Goal: Task Accomplishment & Management: Use online tool/utility

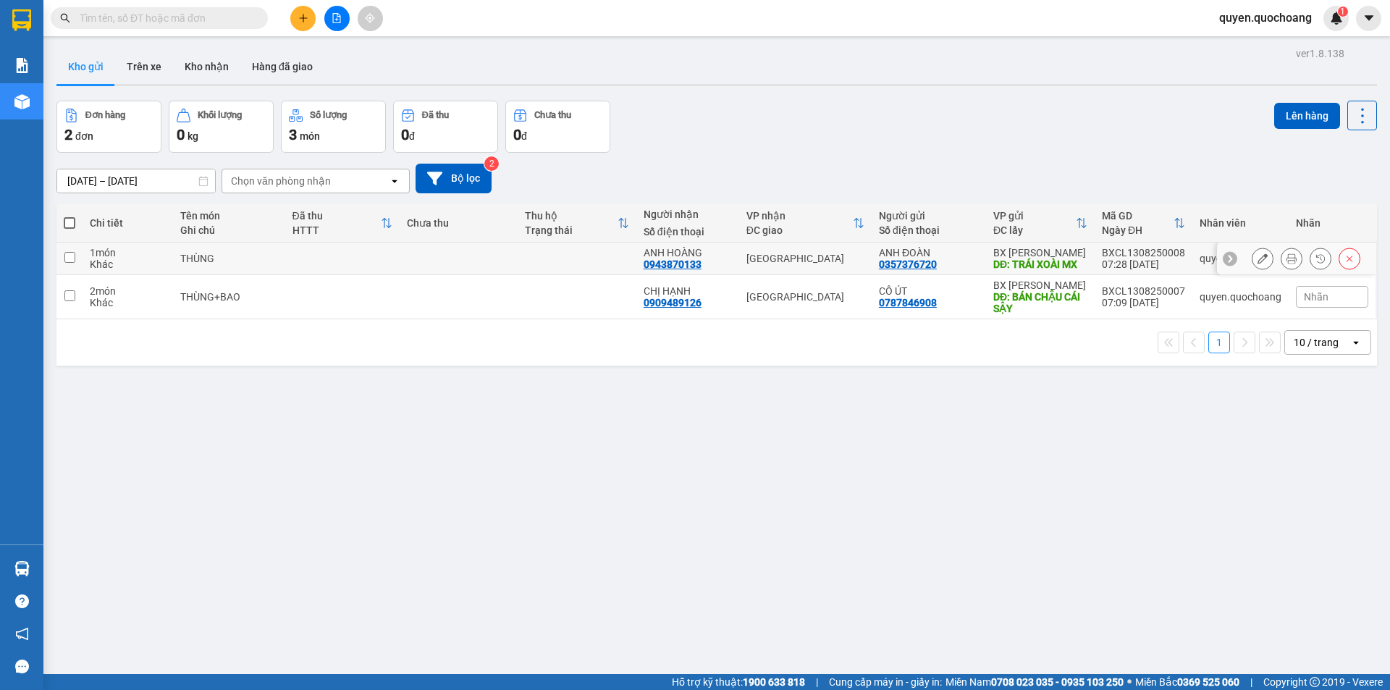
drag, startPoint x: 999, startPoint y: 268, endPoint x: 1001, endPoint y: 292, distance: 24.7
click at [999, 268] on div "DĐ: TRÁI XOÀI MX" at bounding box center [1040, 264] width 94 height 12
checkbox input "true"
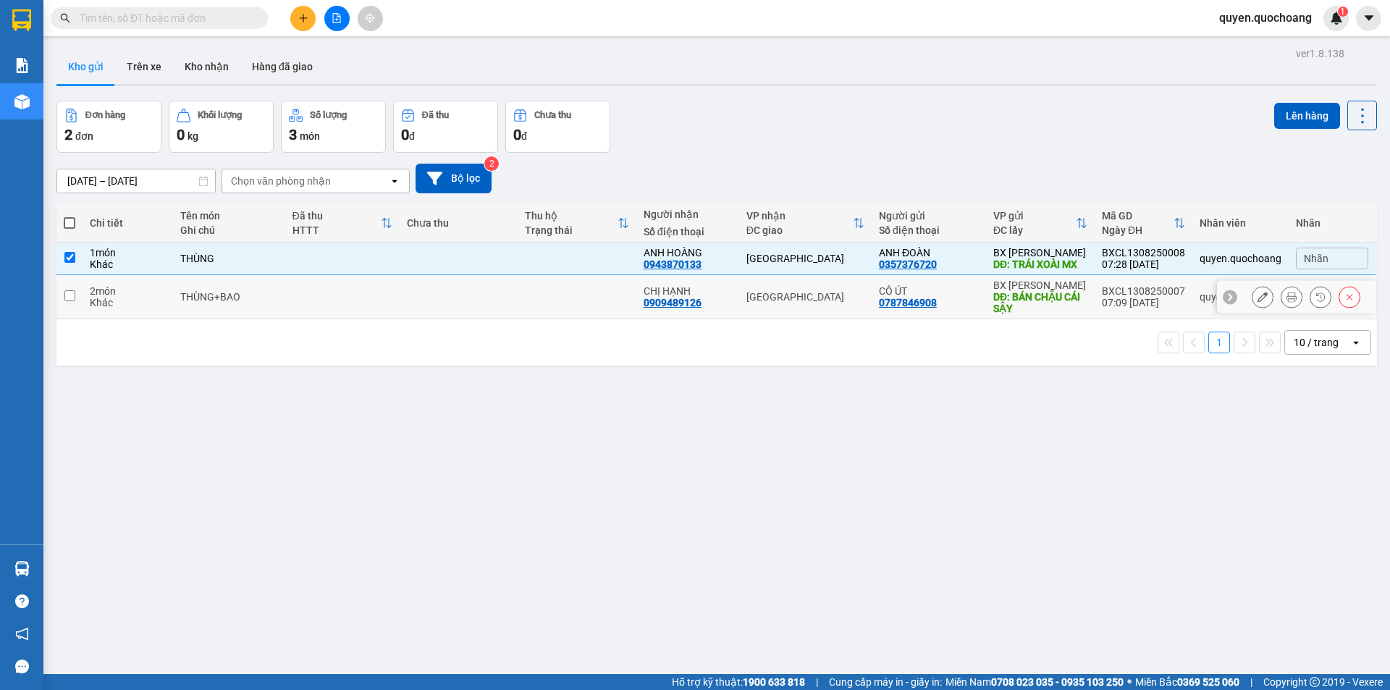
click at [1001, 292] on div "DĐ: BÁN CHẬU CÁI SẬY" at bounding box center [1040, 302] width 94 height 23
checkbox input "true"
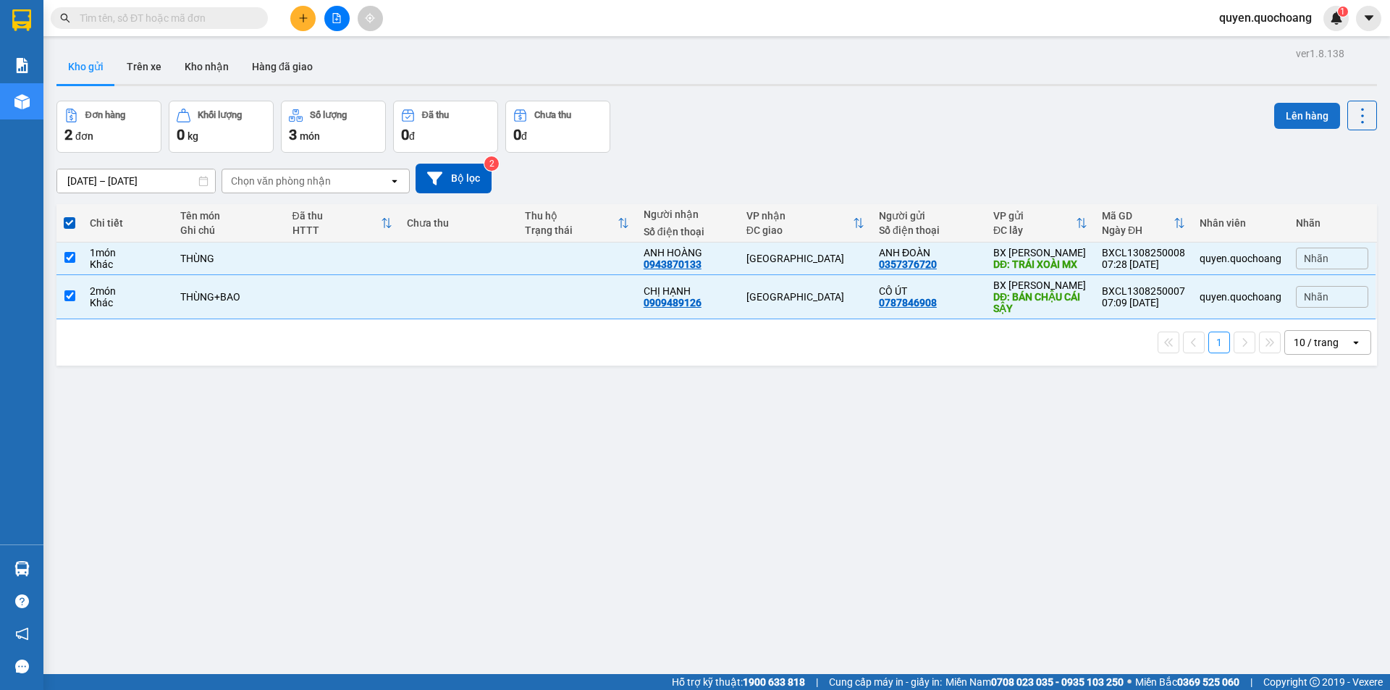
click at [1295, 114] on button "Lên hàng" at bounding box center [1307, 116] width 66 height 26
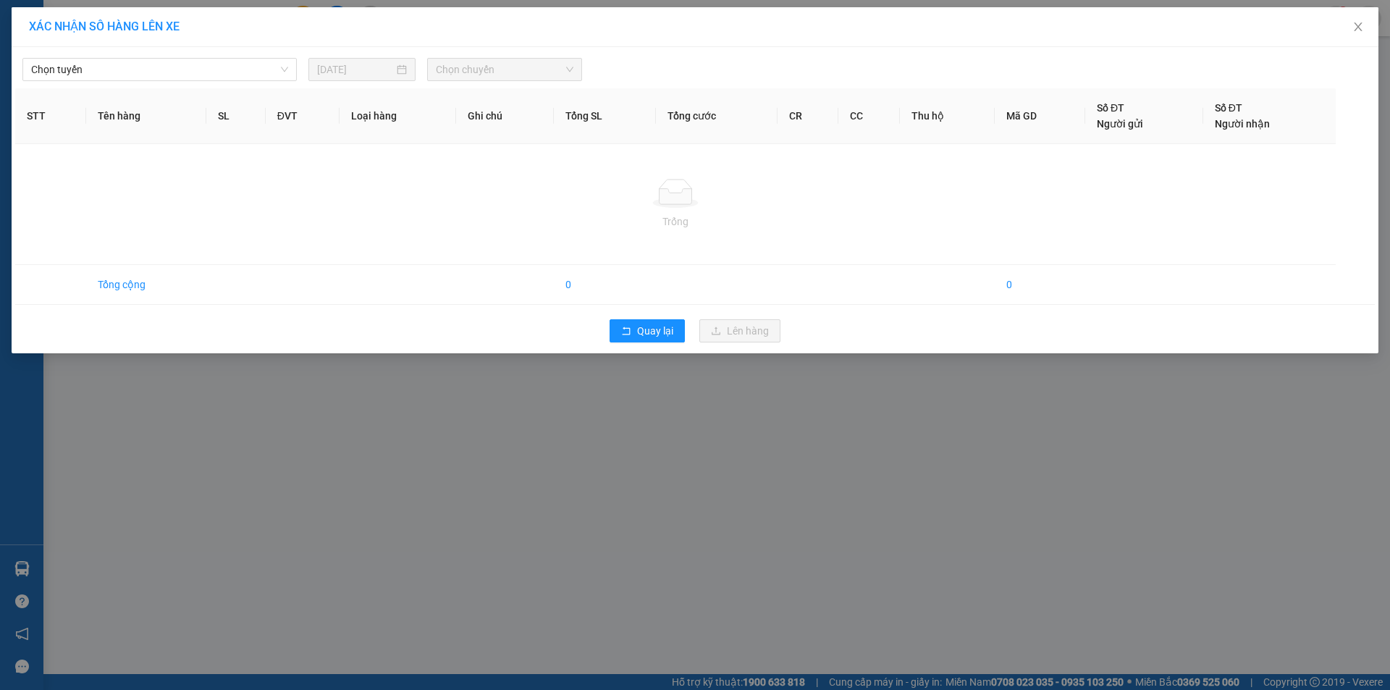
click at [195, 77] on span "Chọn tuyến" at bounding box center [159, 70] width 257 height 22
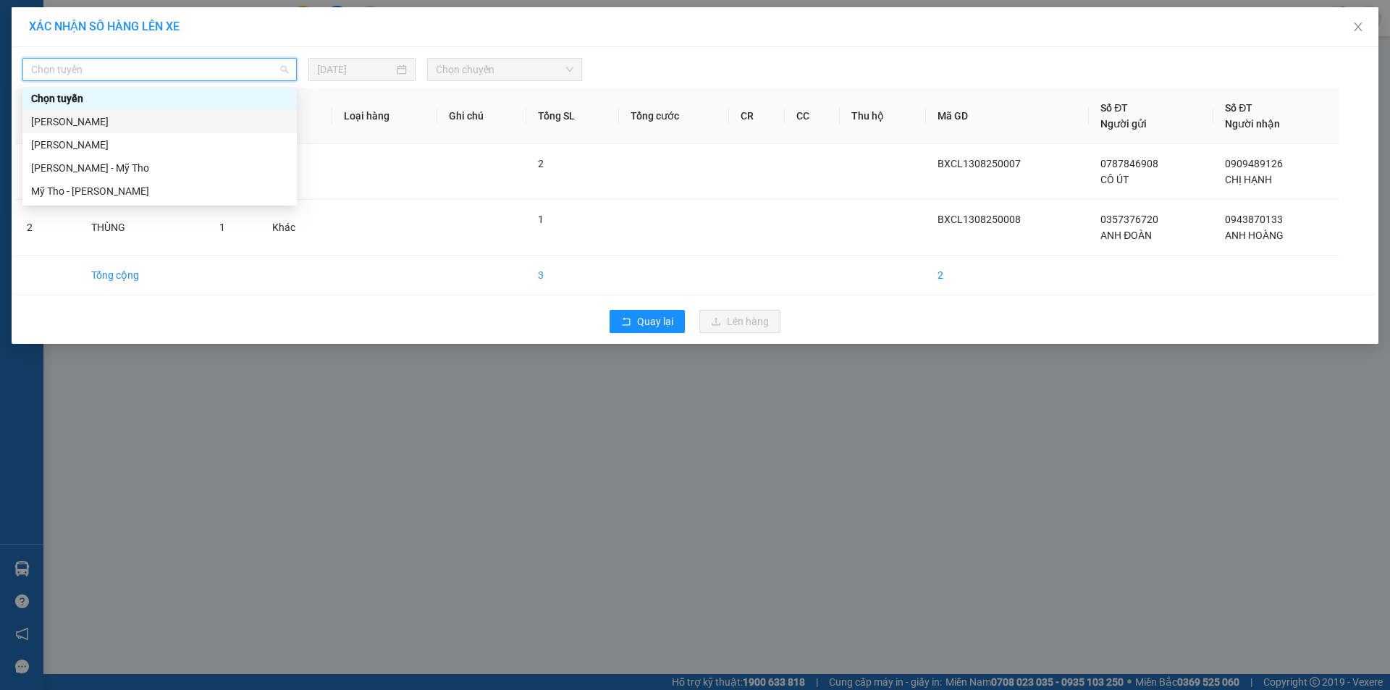
drag, startPoint x: 164, startPoint y: 140, endPoint x: 167, endPoint y: 122, distance: 18.5
click at [167, 122] on div "Chọn tuyến [PERSON_NAME] - Mỹ Tho Mỹ Tho - [PERSON_NAME]" at bounding box center [159, 145] width 274 height 116
click at [167, 122] on div "[PERSON_NAME]" at bounding box center [159, 122] width 257 height 16
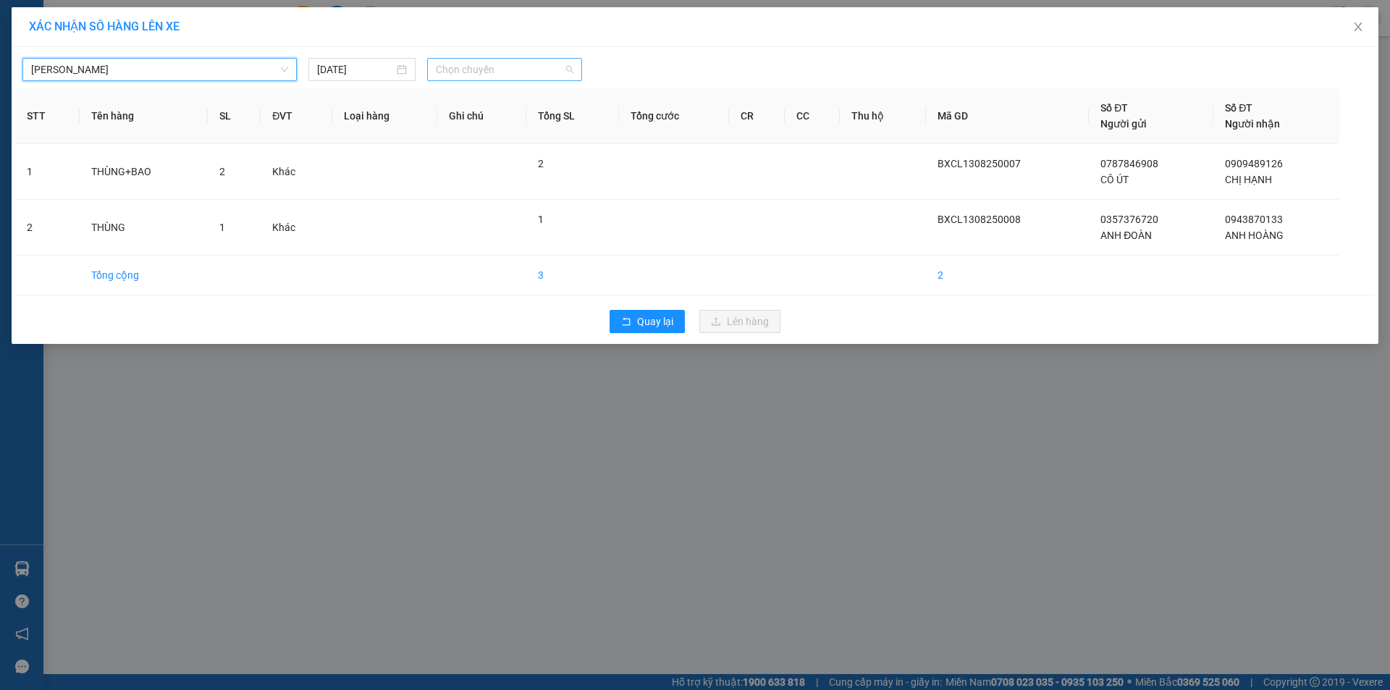
click at [486, 77] on span "Chọn chuyến" at bounding box center [505, 70] width 138 height 22
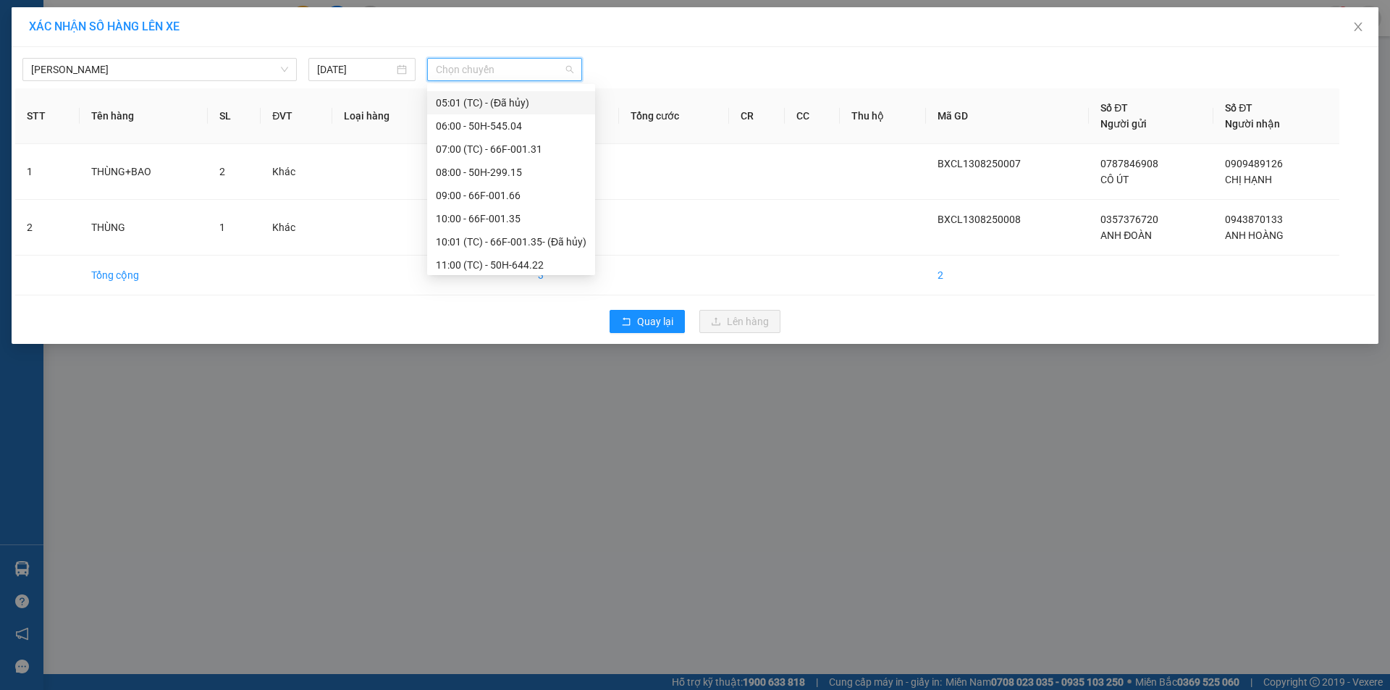
scroll to position [362, 0]
click at [502, 156] on div "08:00 - 50H-299.15" at bounding box center [511, 153] width 151 height 16
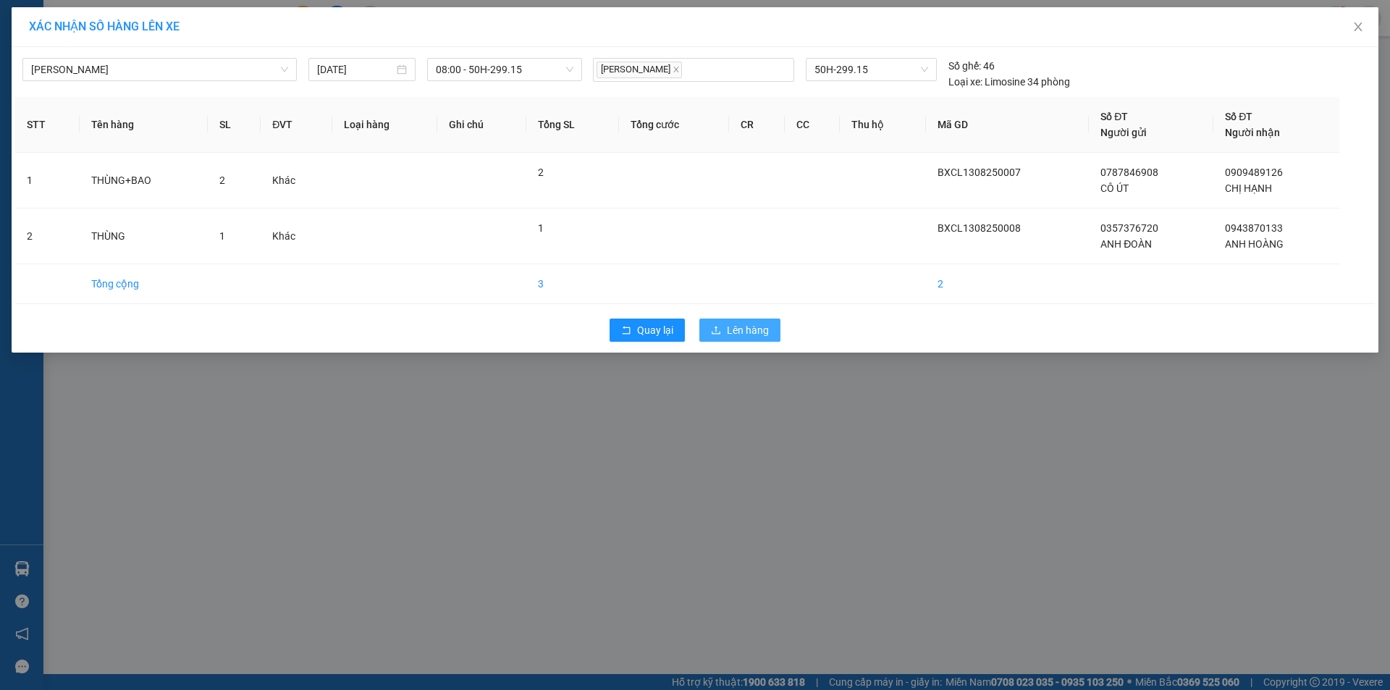
click at [709, 329] on button "Lên hàng" at bounding box center [739, 329] width 81 height 23
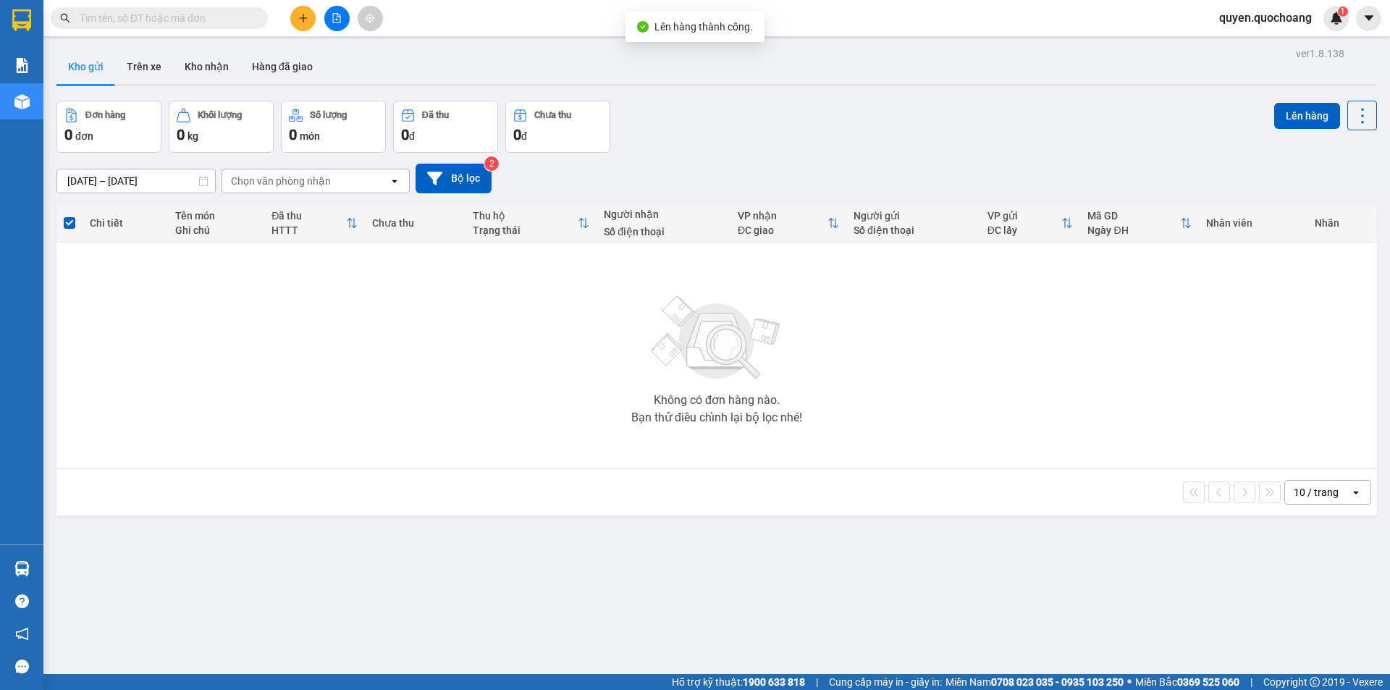
click at [301, 21] on icon "plus" at bounding box center [303, 18] width 10 height 10
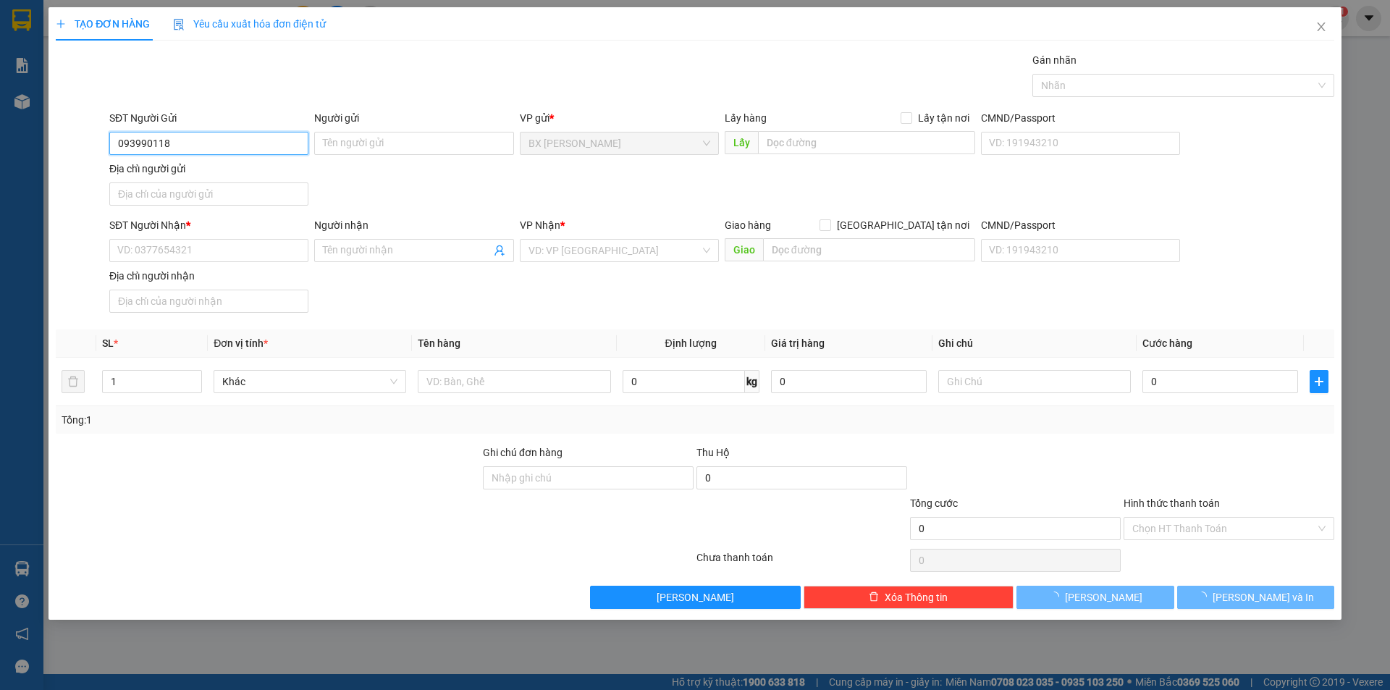
type input "0939901186"
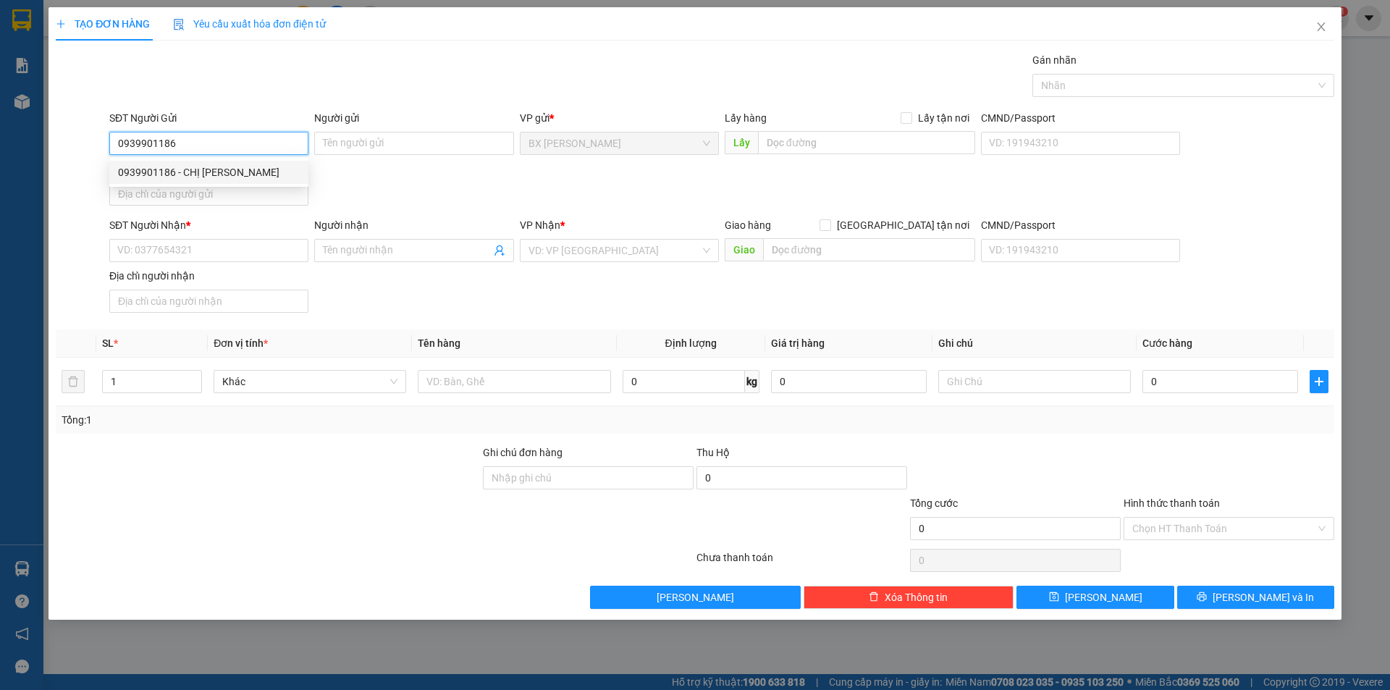
click at [240, 166] on div "0939901186 - CHỊ [PERSON_NAME]" at bounding box center [209, 172] width 182 height 16
type input "CHỊ [PERSON_NAME]"
type input "0939901186"
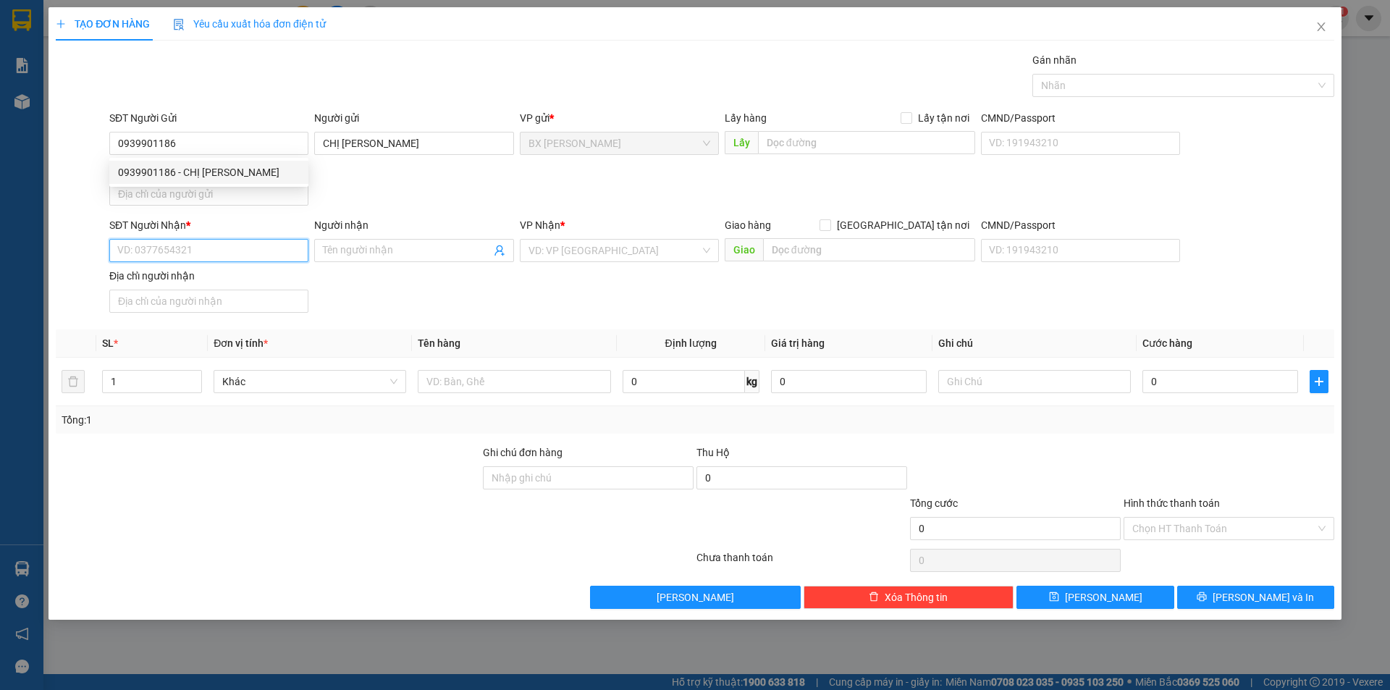
click at [244, 248] on input "SĐT Người Nhận *" at bounding box center [208, 250] width 199 height 23
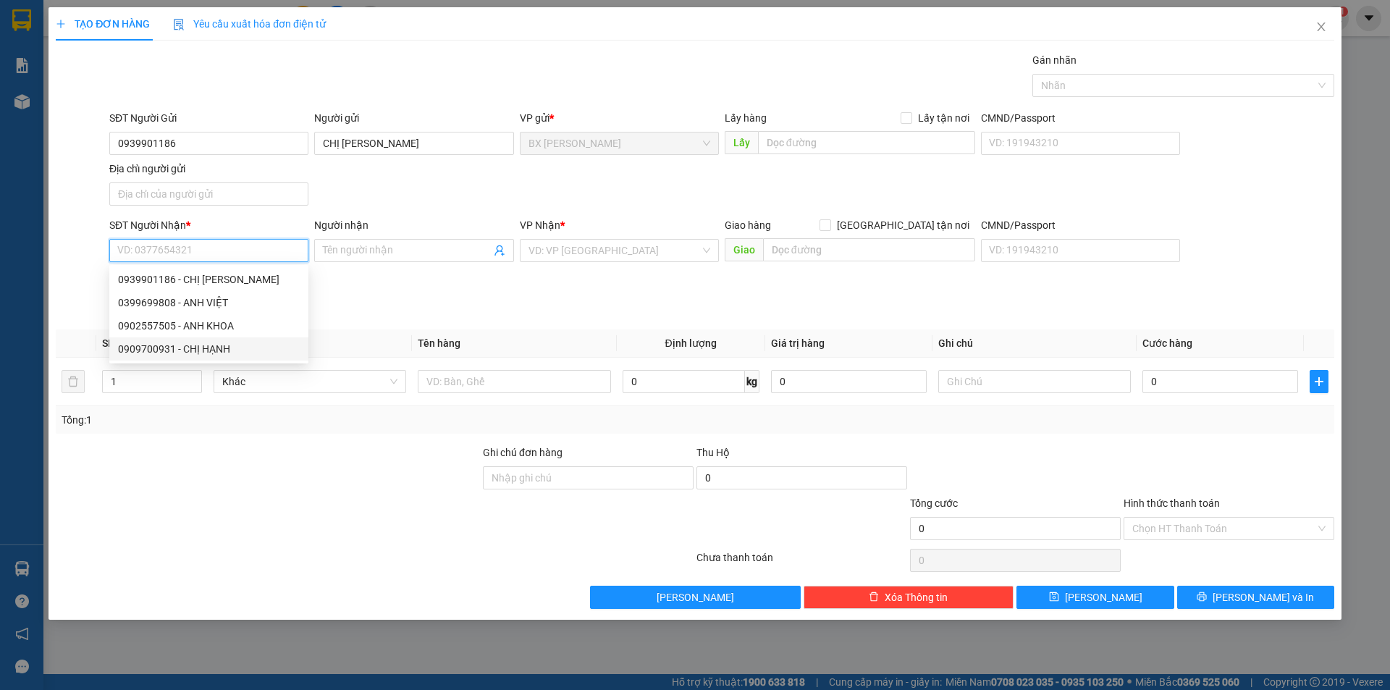
click at [213, 352] on div "0909700931 - CHỊ HẠNH" at bounding box center [209, 349] width 182 height 16
type input "0909700931"
type input "CHỊ HẠNH"
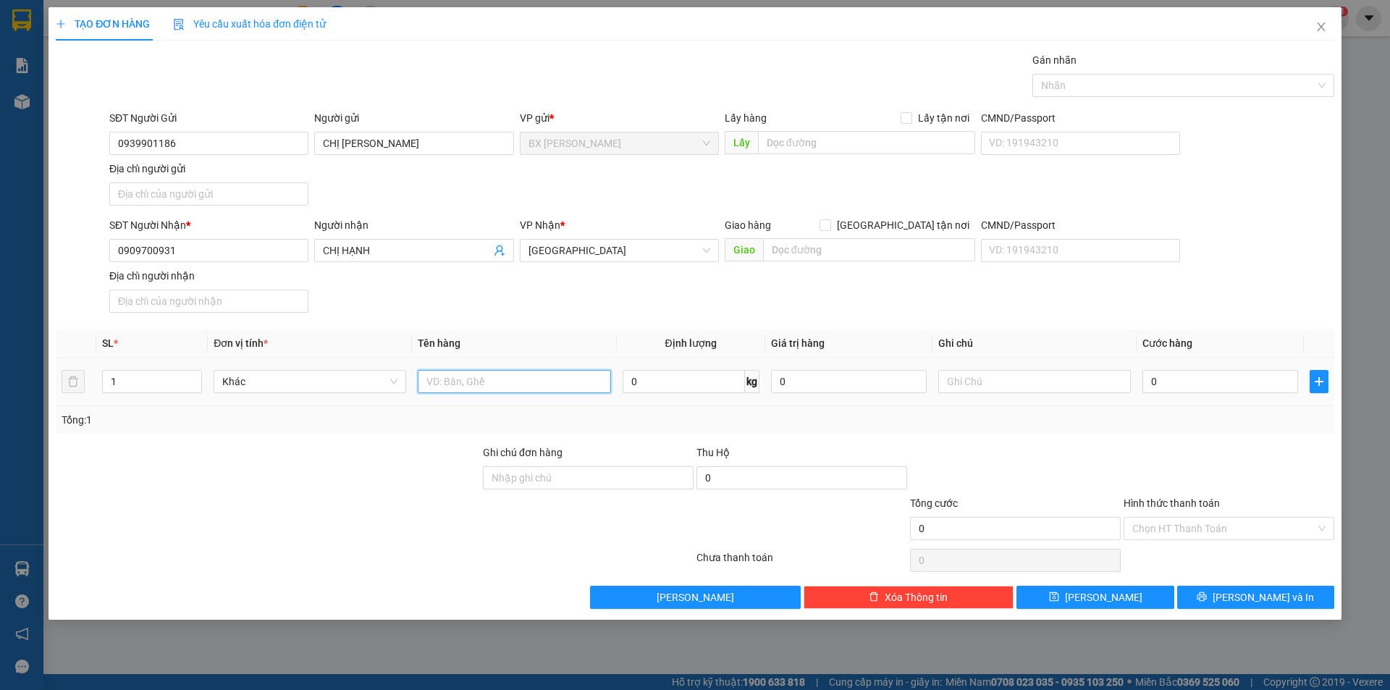
click at [504, 373] on input "text" at bounding box center [514, 381] width 193 height 23
type input "THÙNG"
click at [855, 133] on input "text" at bounding box center [866, 142] width 217 height 23
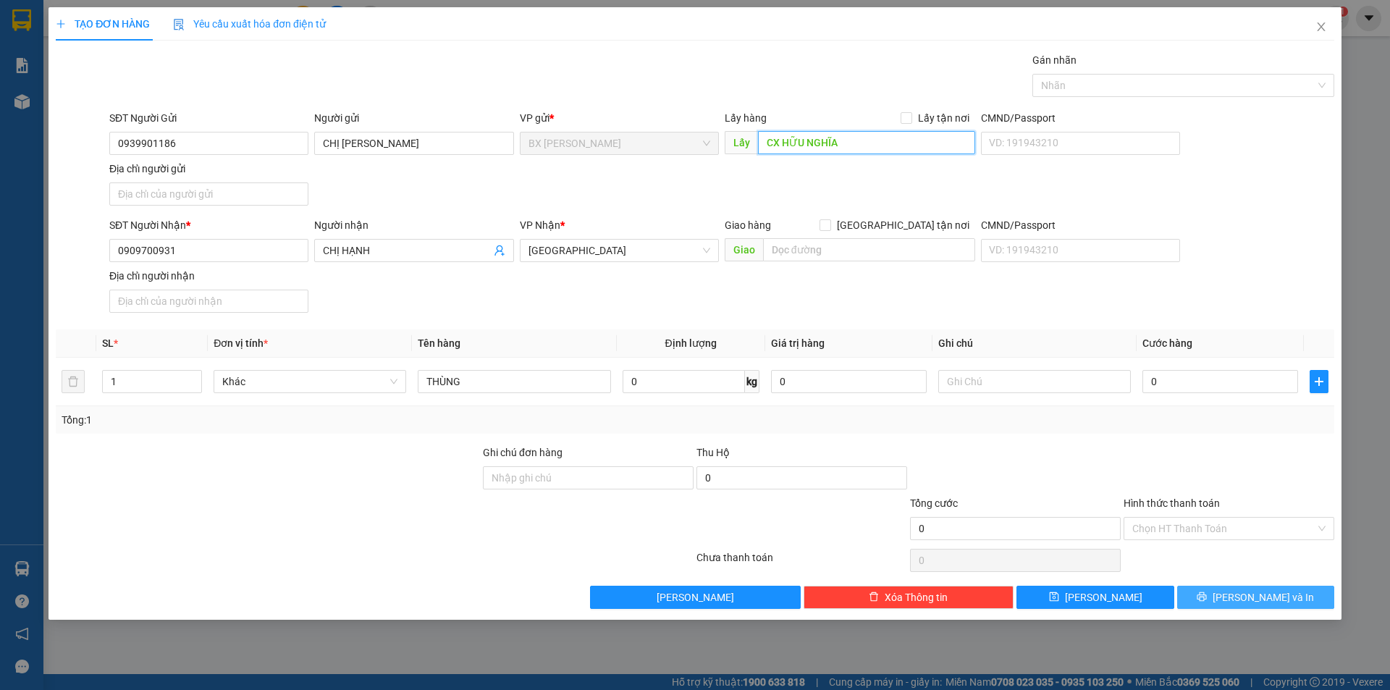
type input "CX HỮU NGHĨA"
click at [1212, 601] on button "[PERSON_NAME] và In" at bounding box center [1255, 597] width 157 height 23
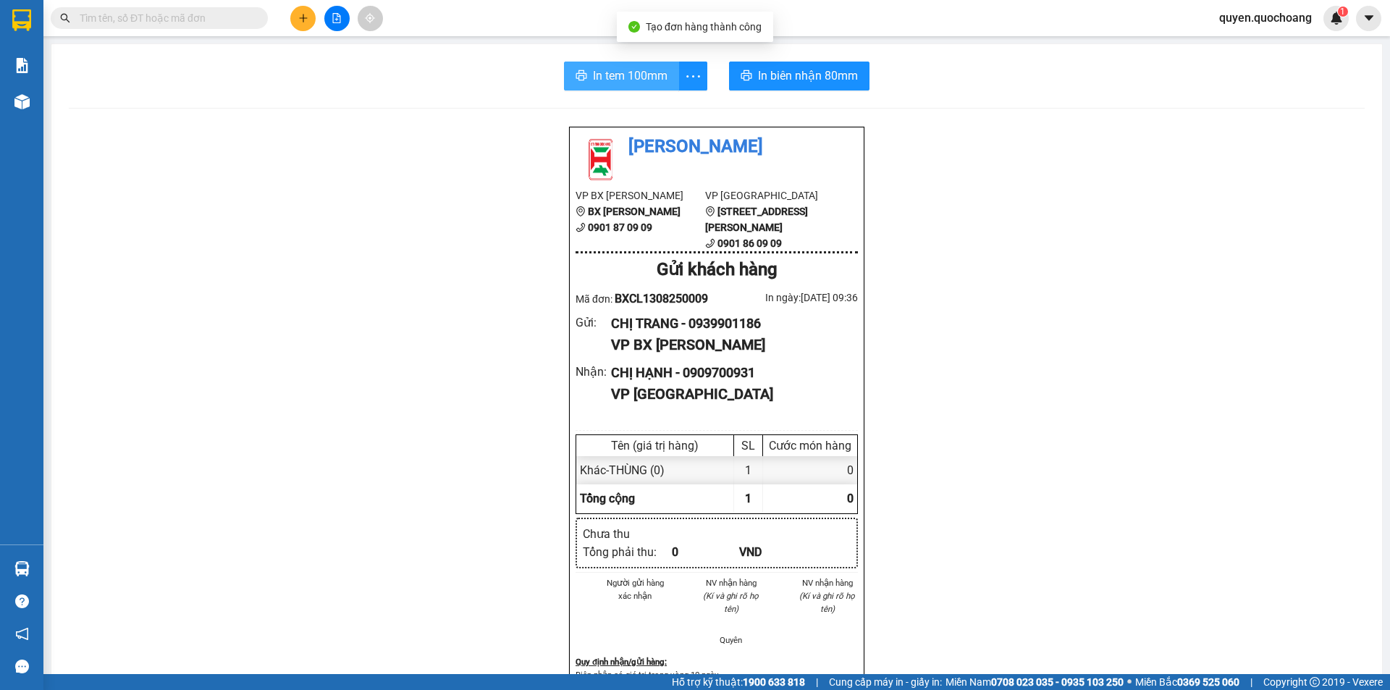
click at [655, 83] on span "In tem 100mm" at bounding box center [630, 76] width 75 height 18
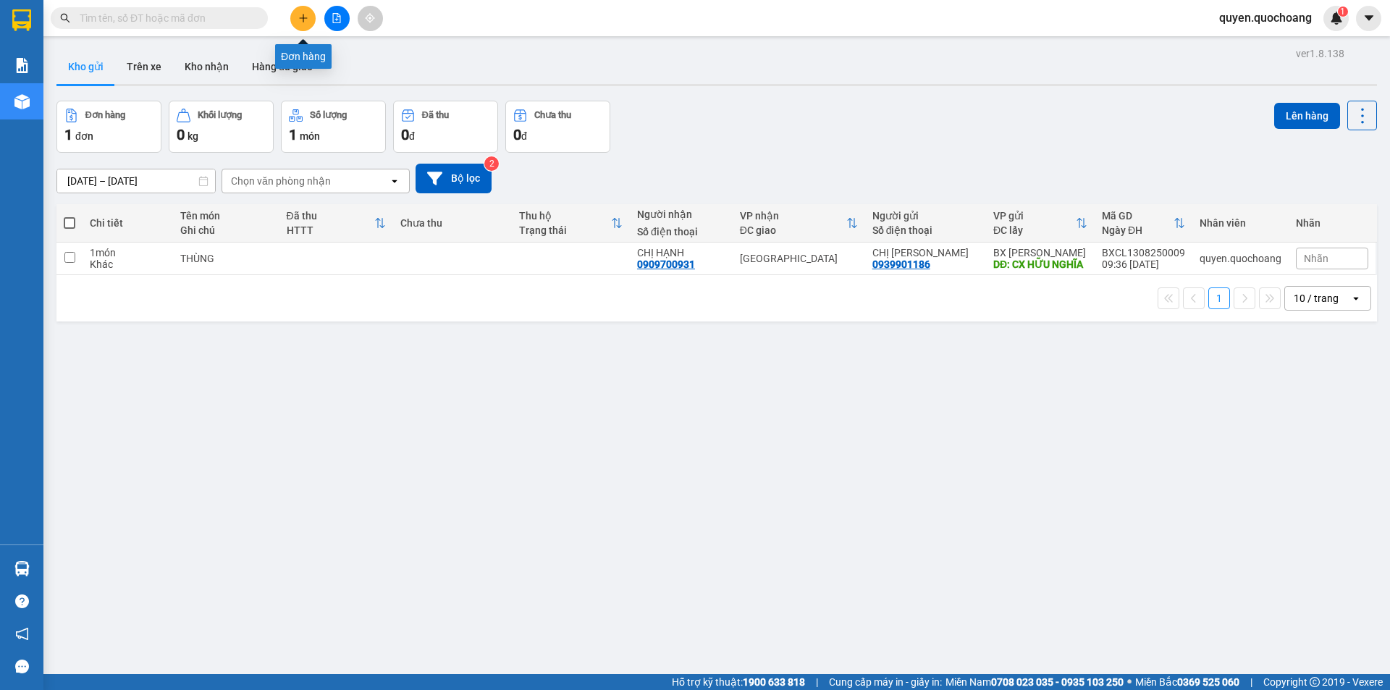
click at [301, 18] on icon "plus" at bounding box center [303, 17] width 8 height 1
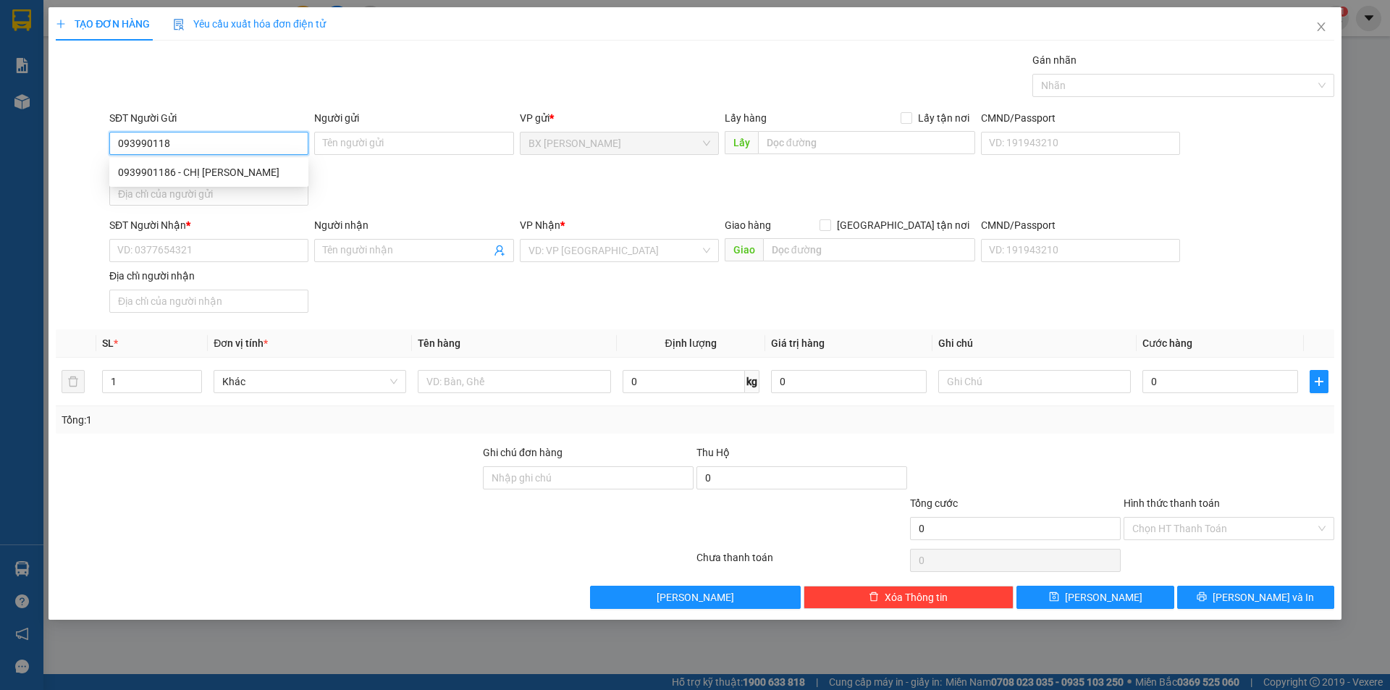
type input "0939901186"
click at [208, 168] on div "0939901186 - CHỊ [PERSON_NAME]" at bounding box center [209, 172] width 182 height 16
type input "CHỊ [PERSON_NAME]"
type input "0939901186"
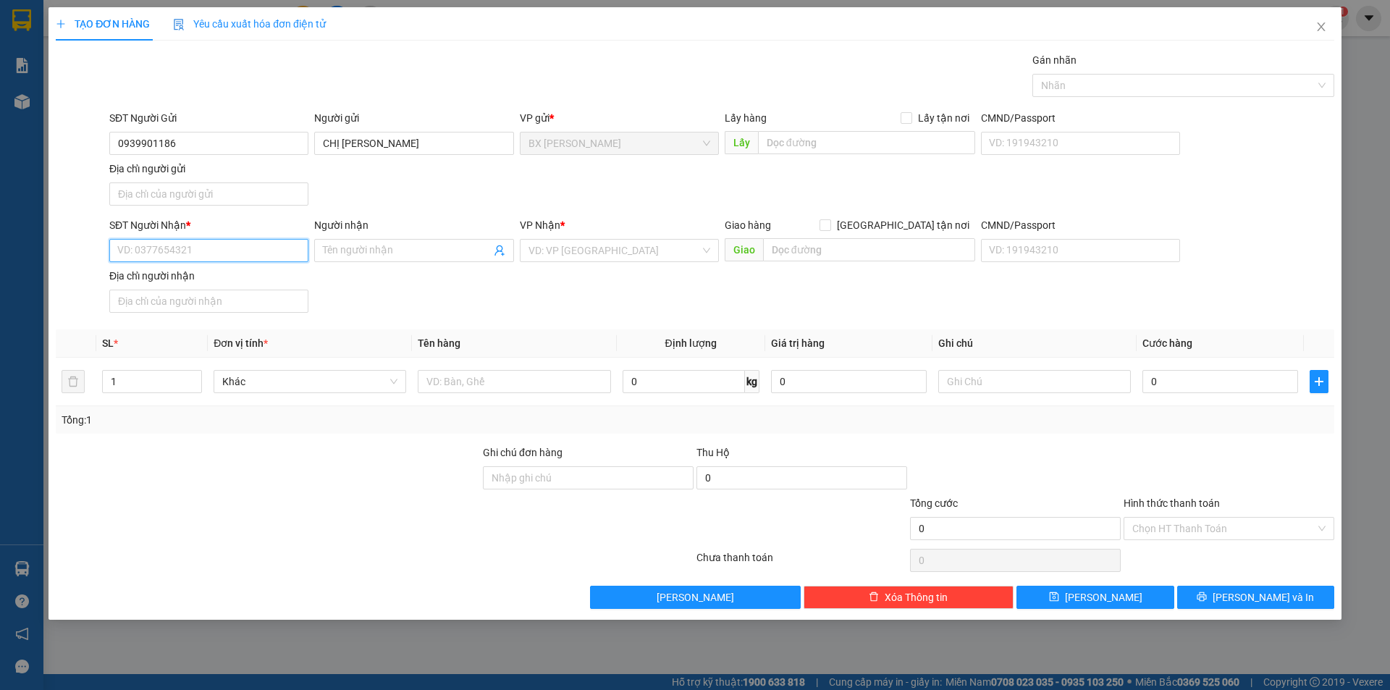
click at [216, 244] on input "SĐT Người Nhận *" at bounding box center [208, 250] width 199 height 23
click at [222, 344] on div "0902557505 - ANH KHOA" at bounding box center [209, 349] width 182 height 16
type input "0902557505"
type input "ANH KHOA"
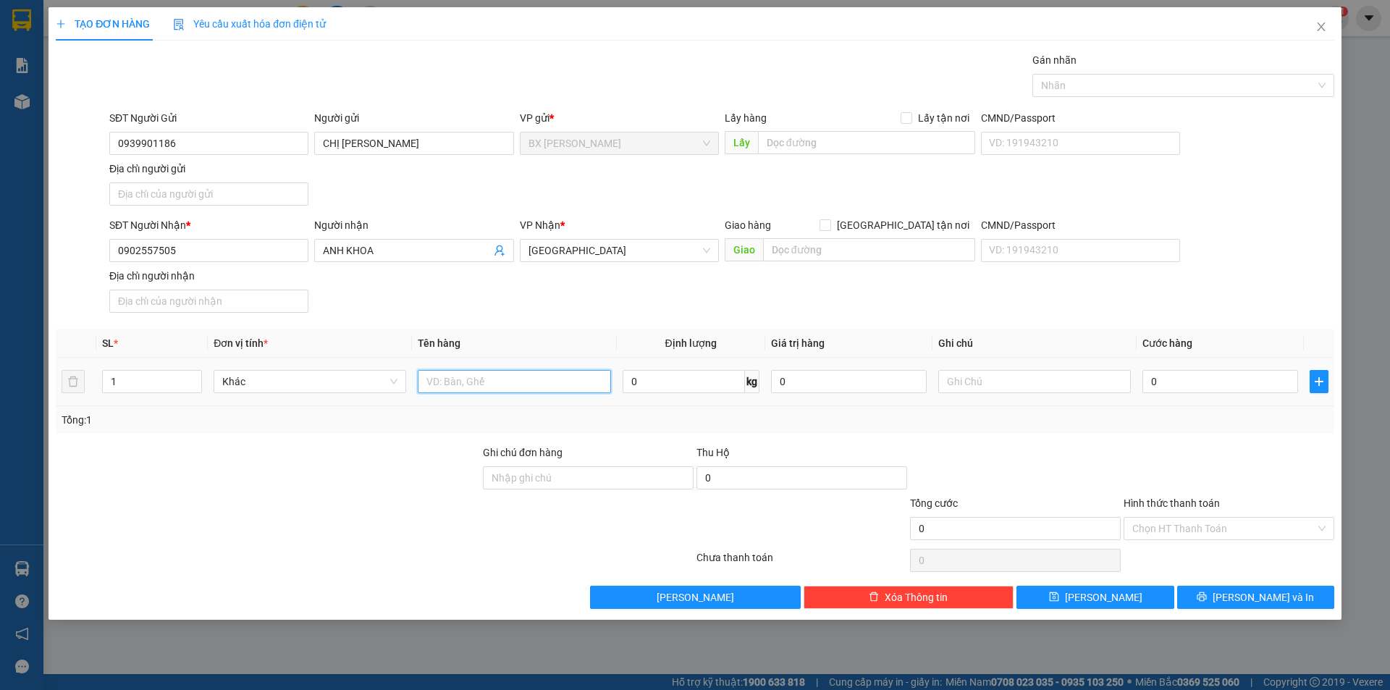
click at [525, 379] on input "text" at bounding box center [514, 381] width 193 height 23
type input "U"
drag, startPoint x: 546, startPoint y: 384, endPoint x: 296, endPoint y: 397, distance: 250.8
click at [307, 397] on tr "1 Khác ỦY TÍN DỤNG BÀ TỨ 0 kg 0 0" at bounding box center [695, 382] width 1278 height 48
type input "ỦY TÍN DỤNG BÀ TỨ"
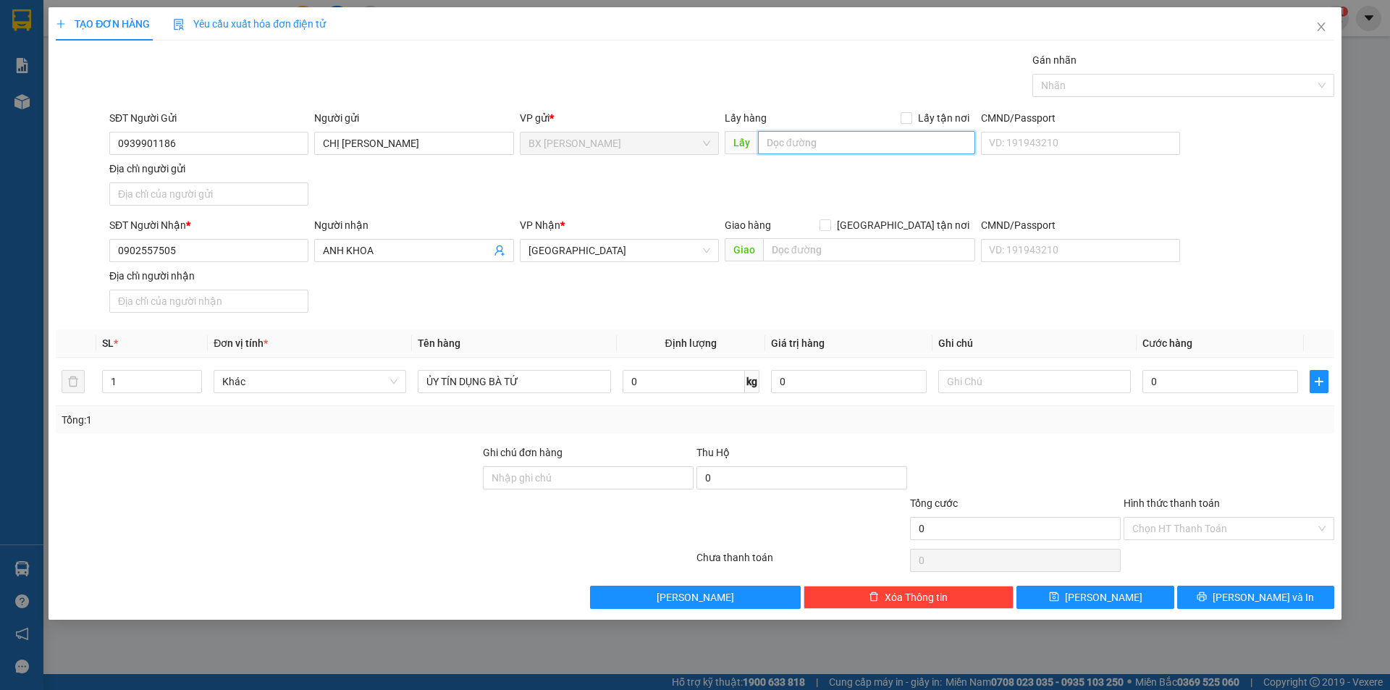
click at [857, 138] on input "text" at bounding box center [866, 142] width 217 height 23
paste input "ỦY TÍN DỤNG BÀ TỨ"
type input "ỦY TÍN DỤNG BÀ TỨ"
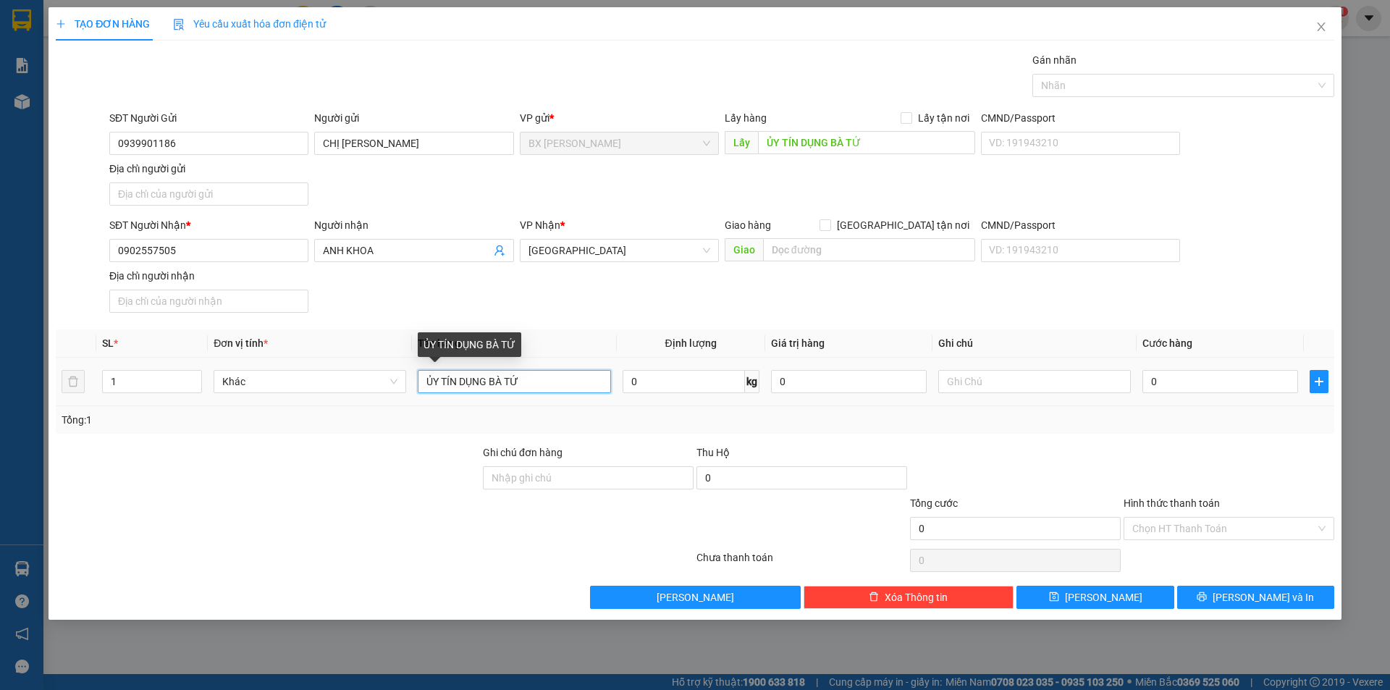
drag, startPoint x: 529, startPoint y: 387, endPoint x: 308, endPoint y: 397, distance: 220.9
click at [308, 397] on tr "1 Khác ỦY TÍN DỤNG BÀ TỨ 0 kg 0 0" at bounding box center [695, 382] width 1278 height 48
type input "BỌC"
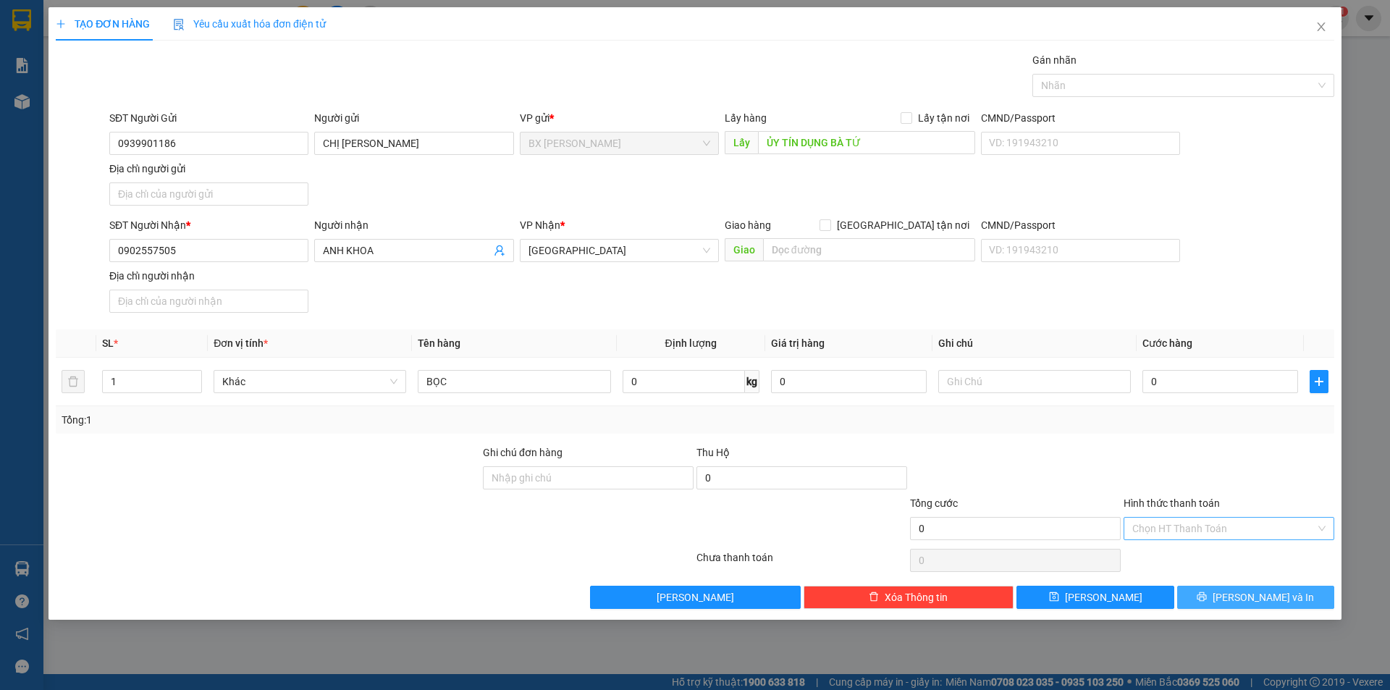
click at [1206, 602] on span "printer" at bounding box center [1201, 597] width 10 height 12
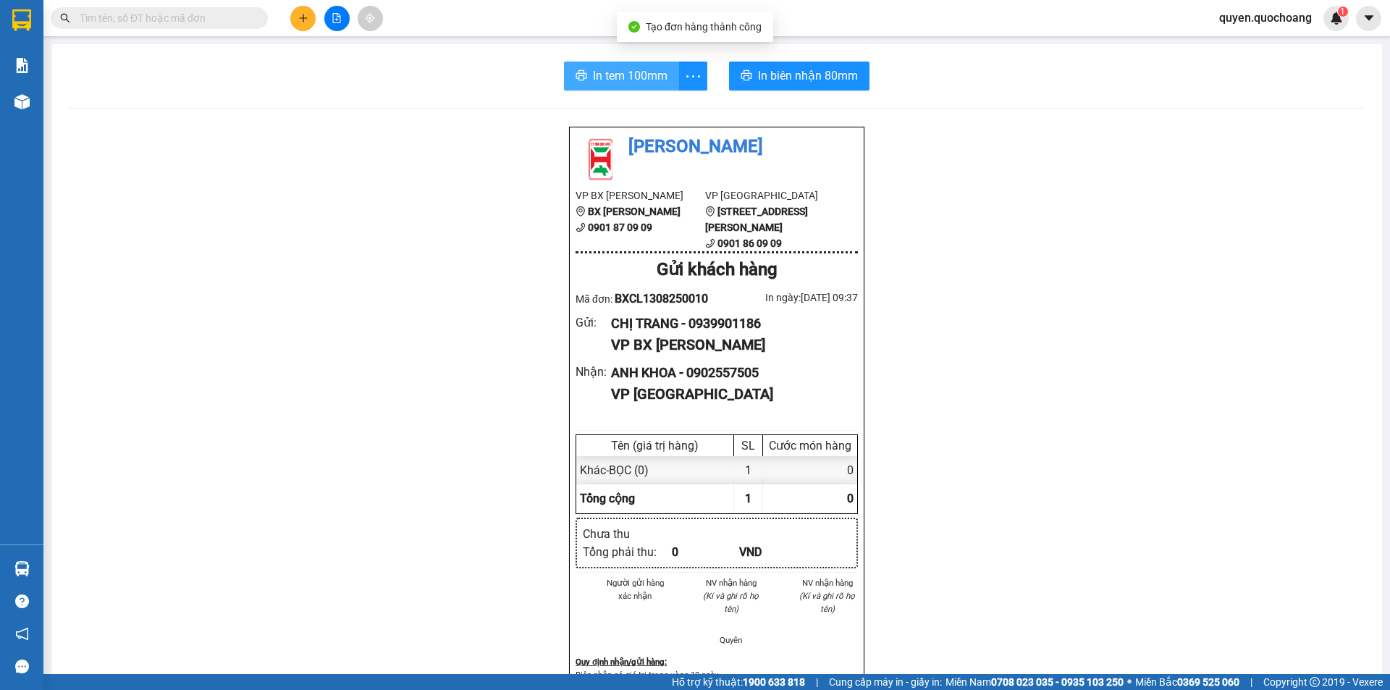
click at [630, 75] on span "In tem 100mm" at bounding box center [630, 76] width 75 height 18
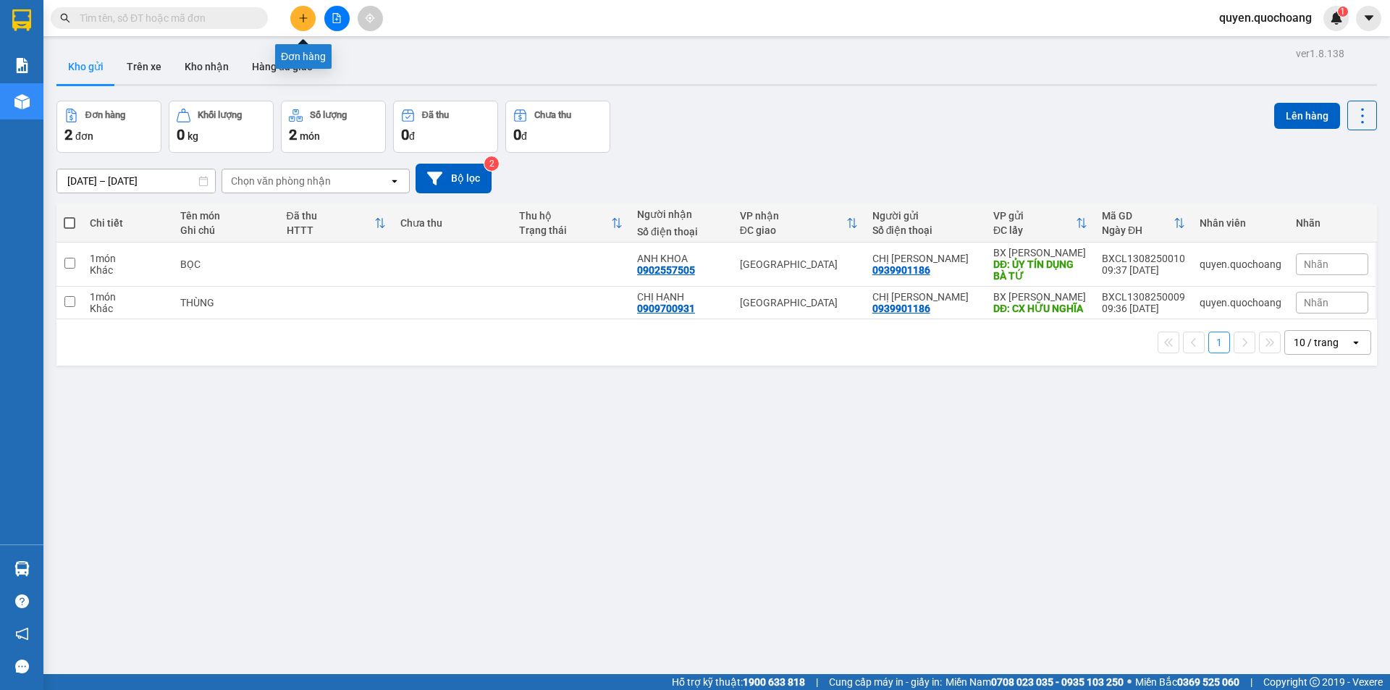
click at [303, 22] on icon "plus" at bounding box center [303, 18] width 1 height 8
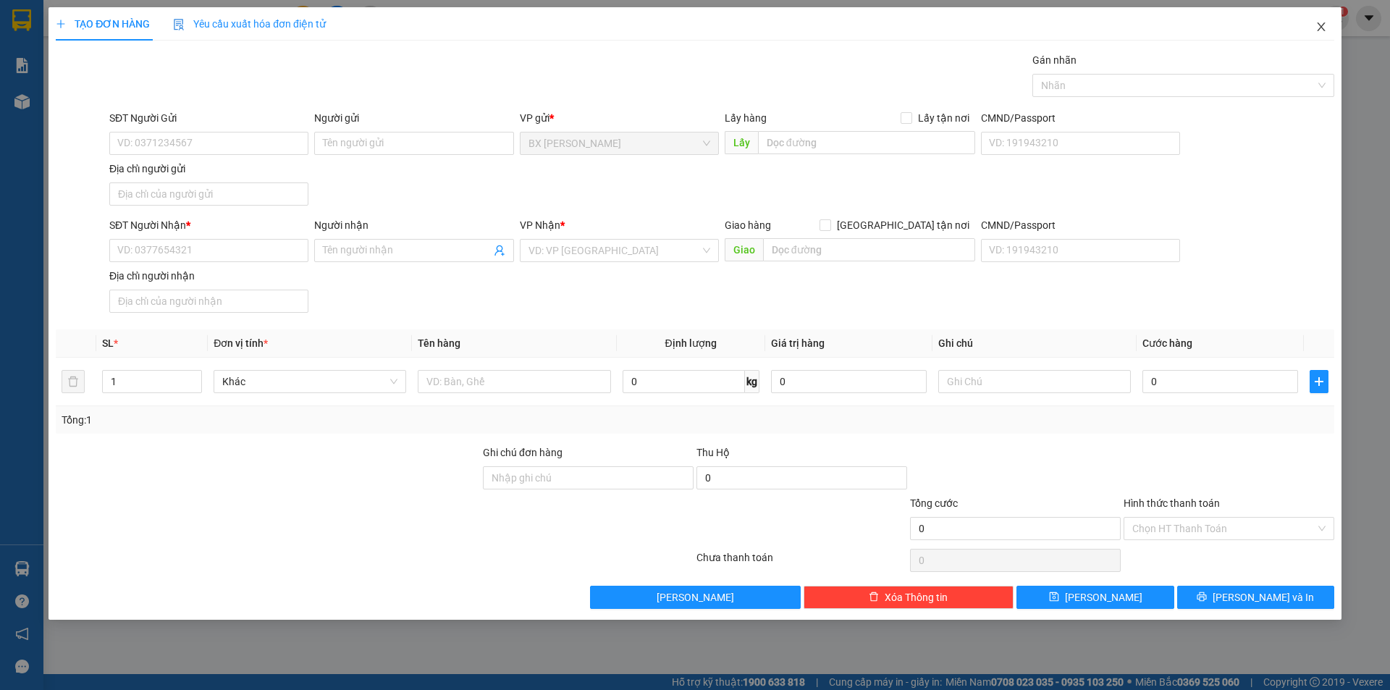
click at [1316, 24] on icon "close" at bounding box center [1321, 27] width 12 height 12
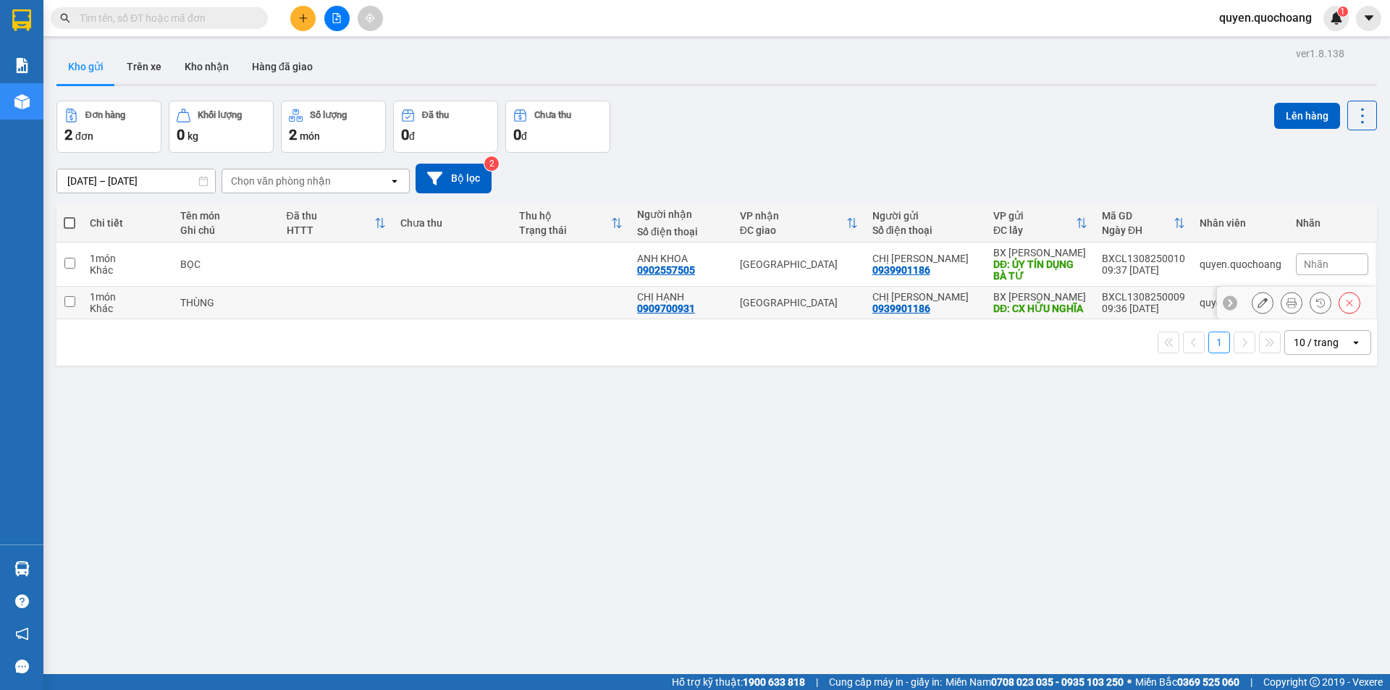
click at [999, 314] on div "DĐ: CX HỮU NGHĨA" at bounding box center [1040, 309] width 94 height 12
checkbox input "true"
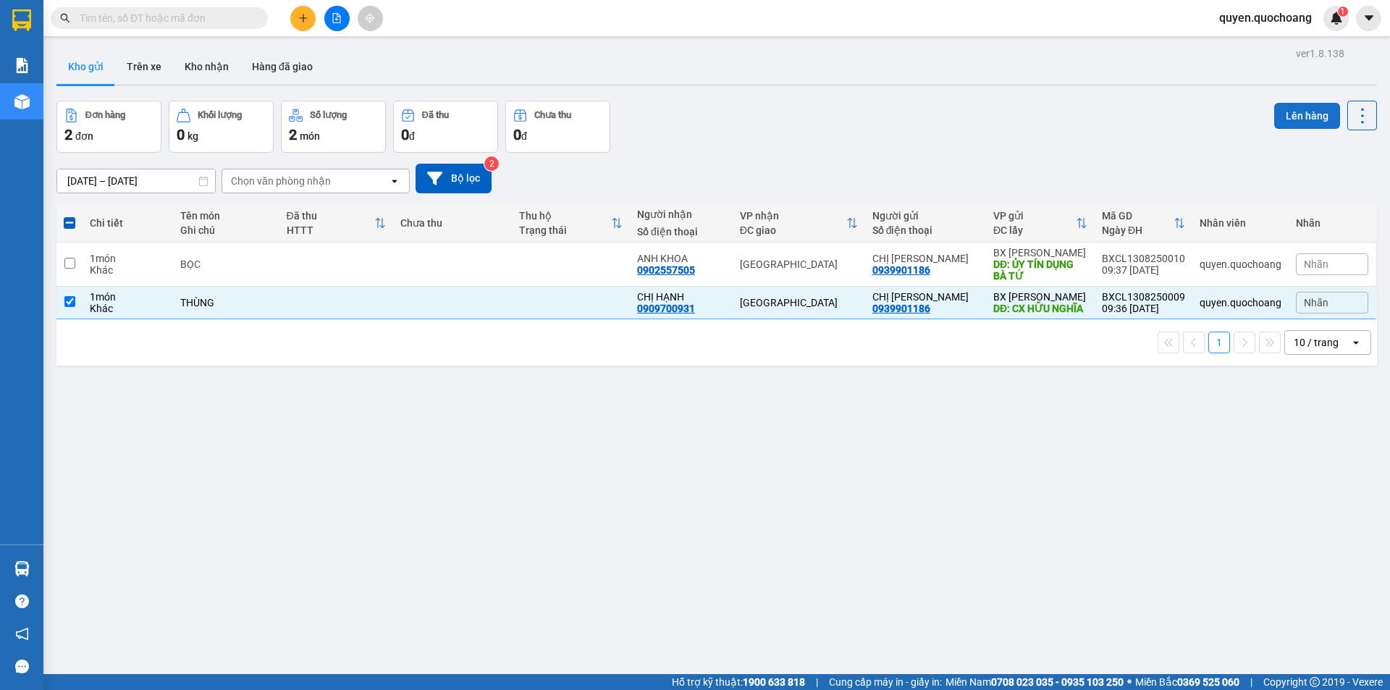
drag, startPoint x: 1293, startPoint y: 103, endPoint x: 1277, endPoint y: 108, distance: 17.4
click at [1280, 106] on button "Lên hàng" at bounding box center [1307, 116] width 66 height 26
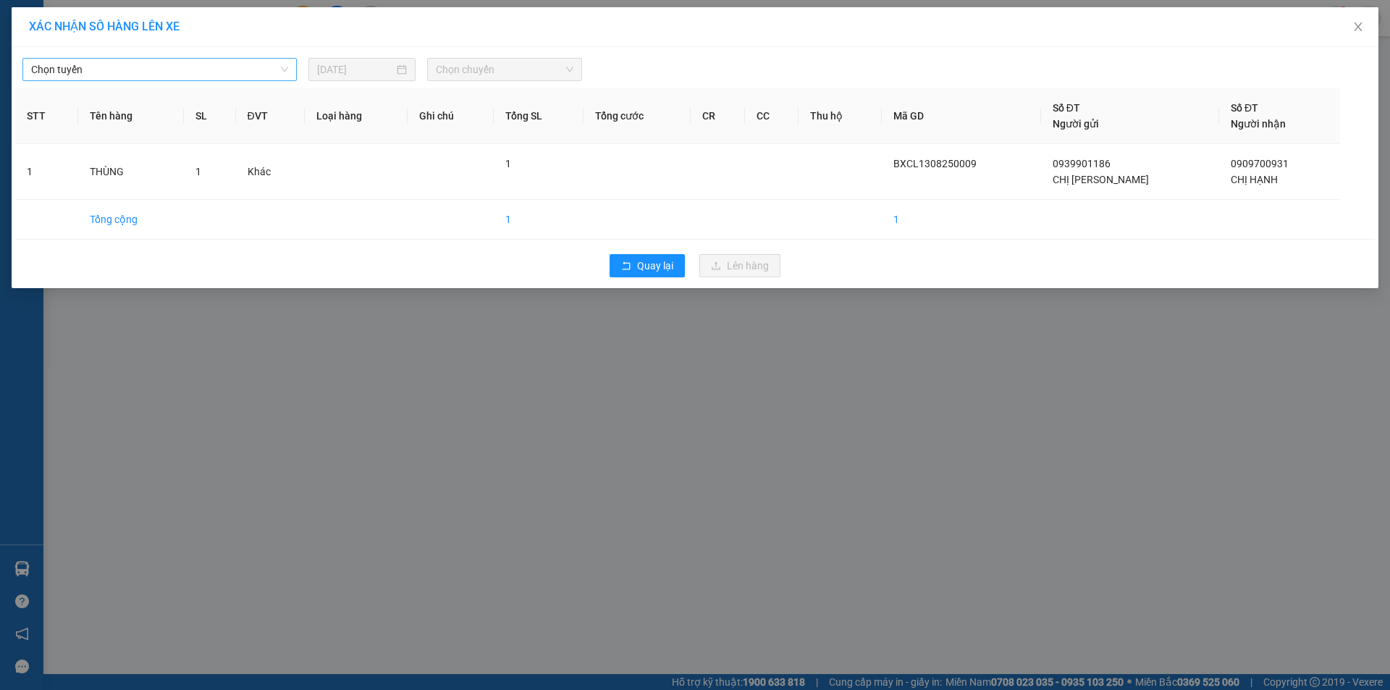
drag, startPoint x: 205, startPoint y: 62, endPoint x: 203, endPoint y: 70, distance: 8.1
click at [203, 67] on span "Chọn tuyến" at bounding box center [159, 70] width 257 height 22
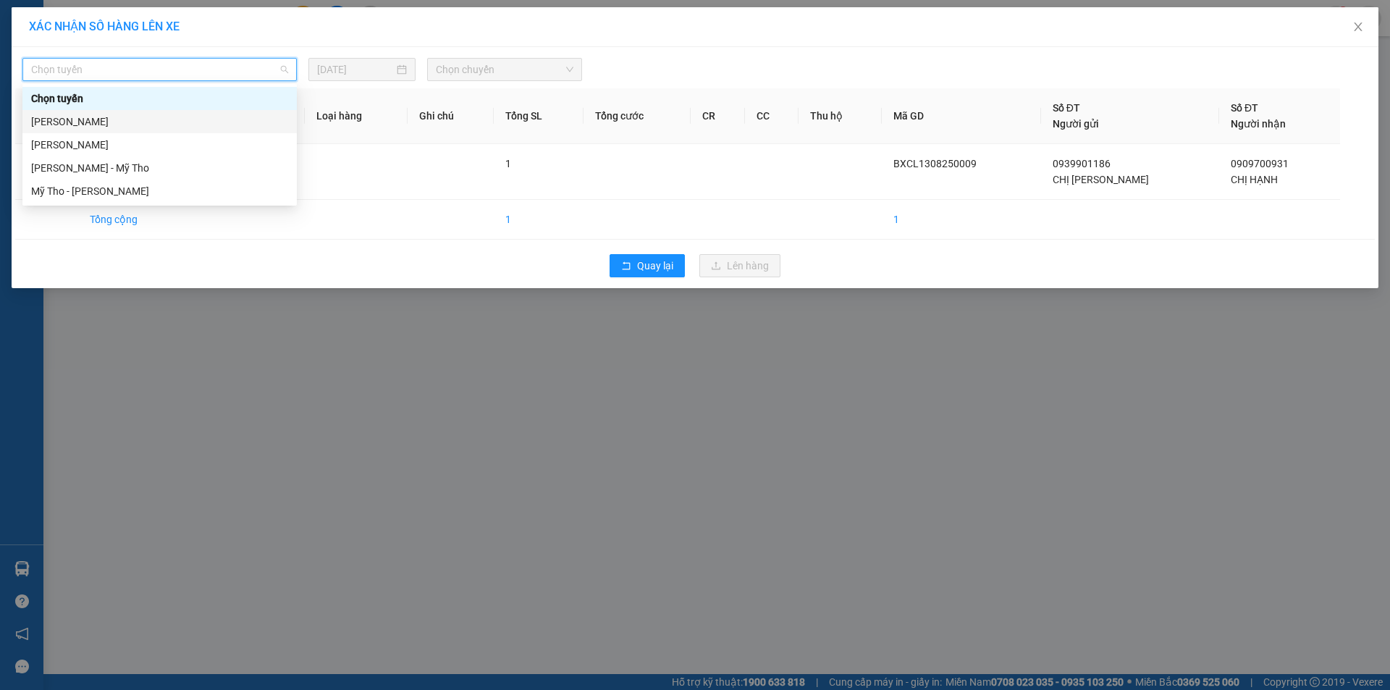
click at [202, 119] on div "[PERSON_NAME]" at bounding box center [159, 122] width 257 height 16
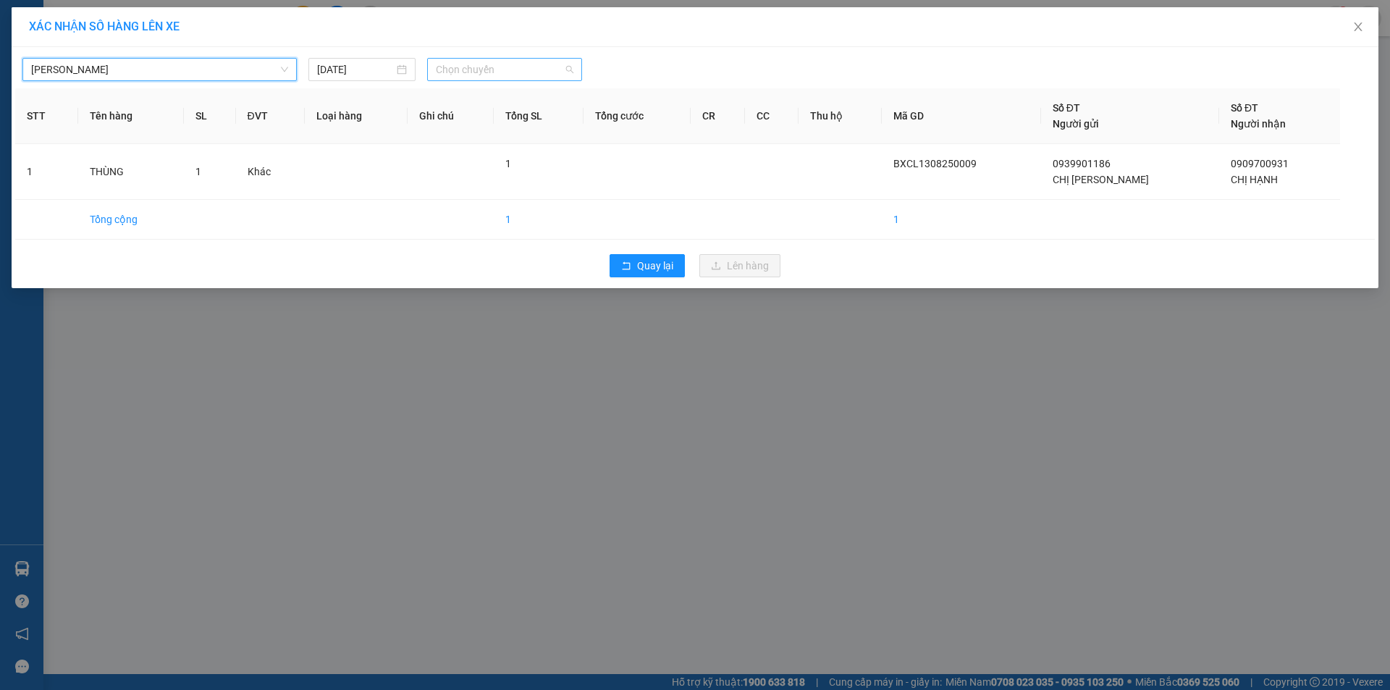
click at [461, 63] on span "Chọn chuyến" at bounding box center [505, 70] width 138 height 22
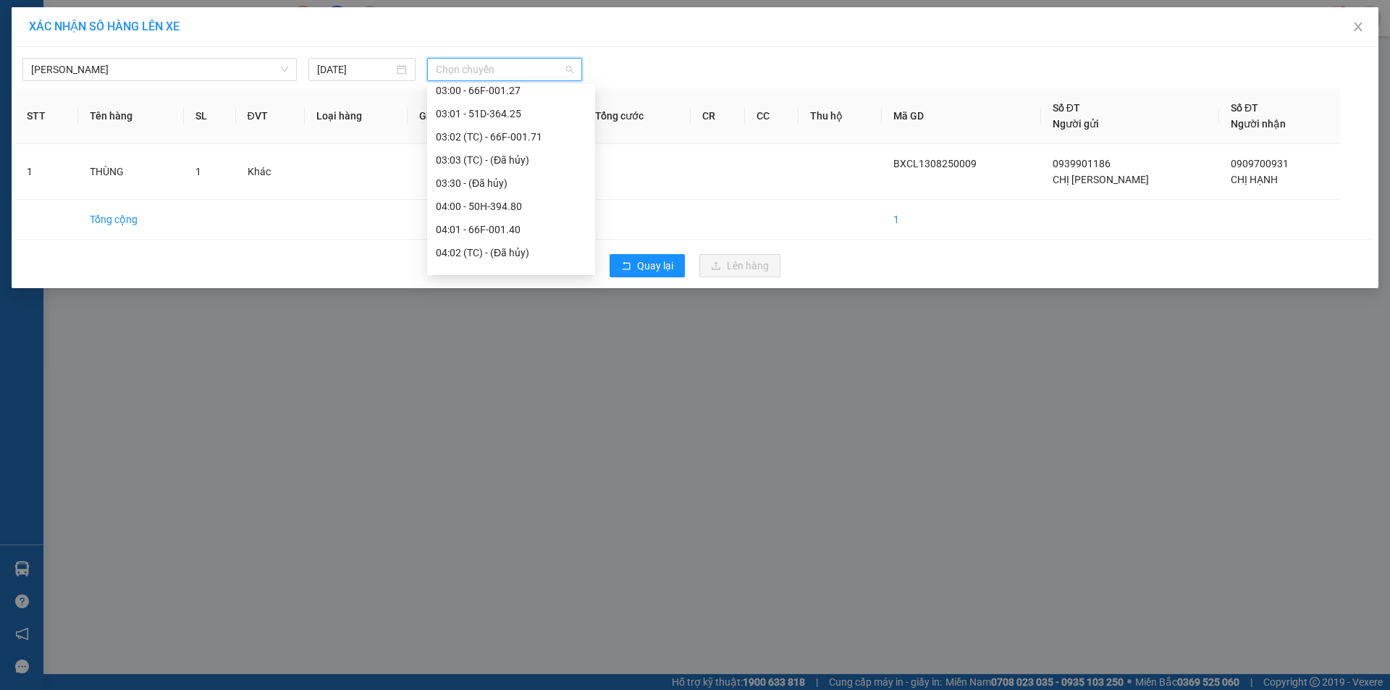
scroll to position [362, 0]
click at [522, 201] on div "10:00 - 66F-001.35" at bounding box center [511, 200] width 151 height 16
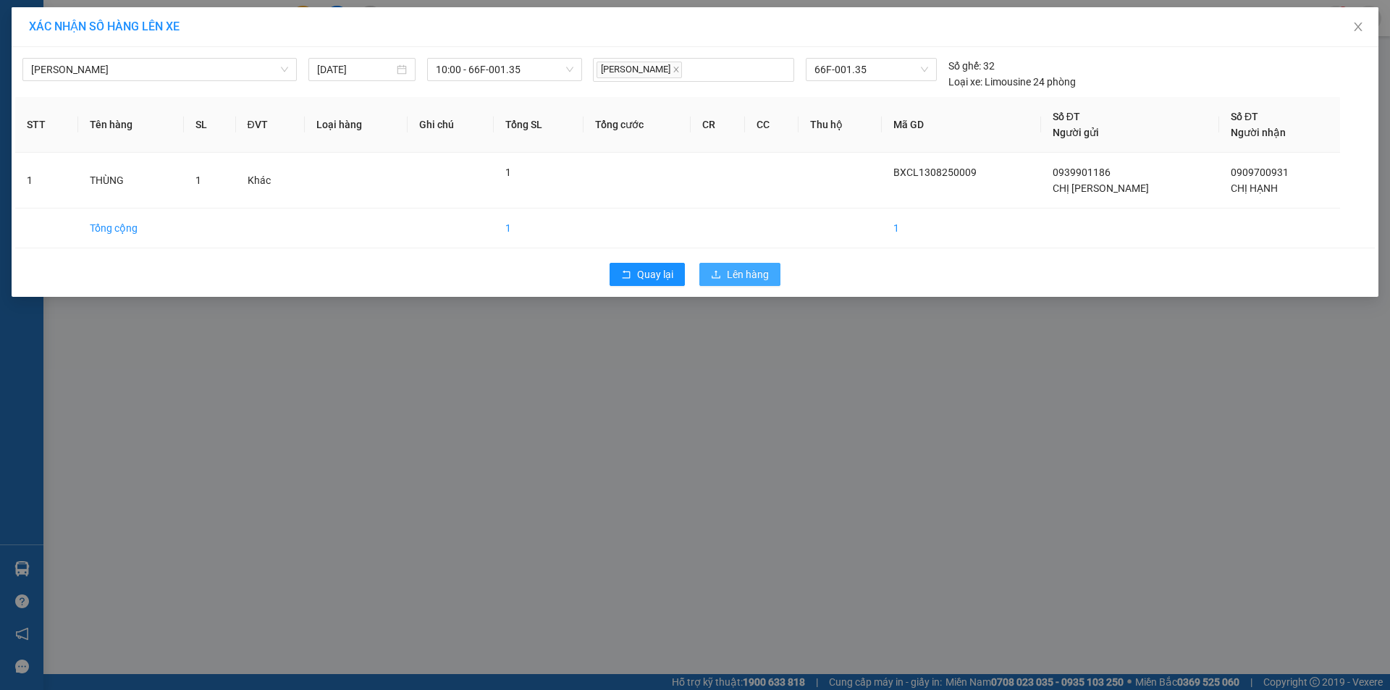
click at [724, 266] on button "Lên hàng" at bounding box center [739, 274] width 81 height 23
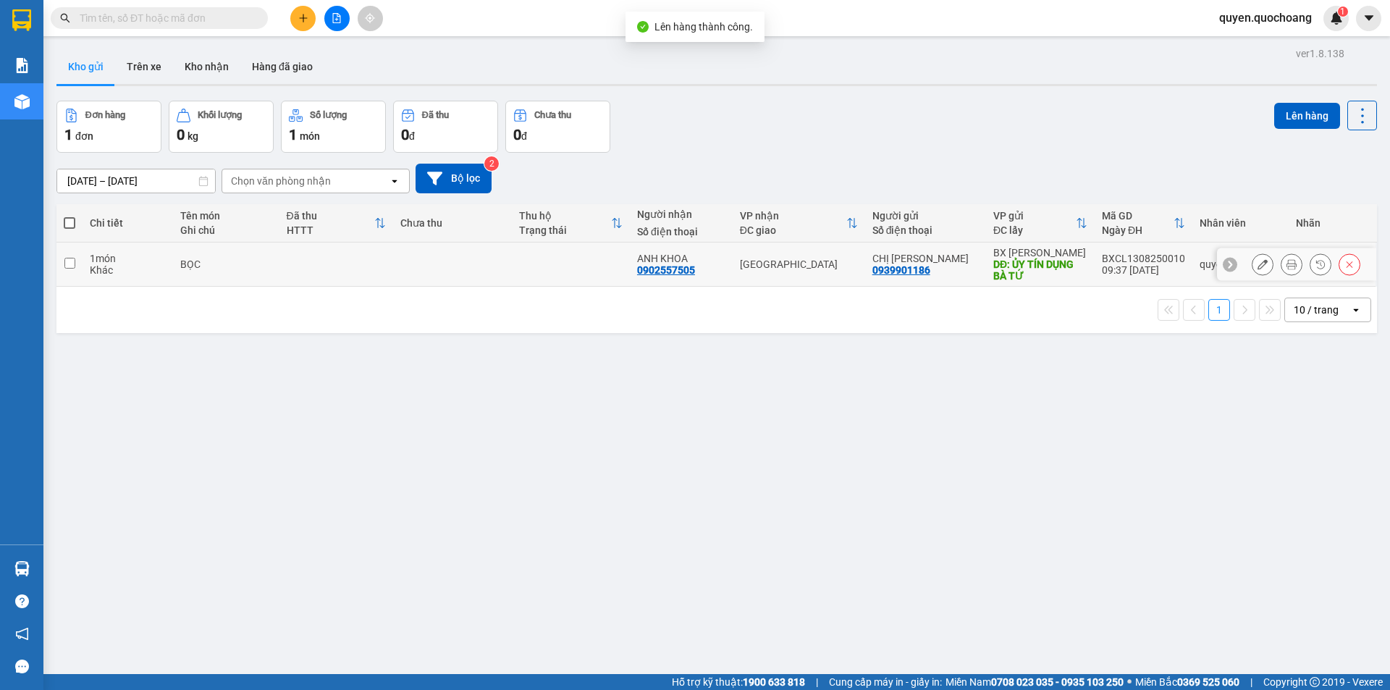
drag, startPoint x: 1118, startPoint y: 271, endPoint x: 1019, endPoint y: 247, distance: 102.2
click at [1117, 271] on div "09:37 [DATE]" at bounding box center [1143, 270] width 83 height 12
checkbox input "true"
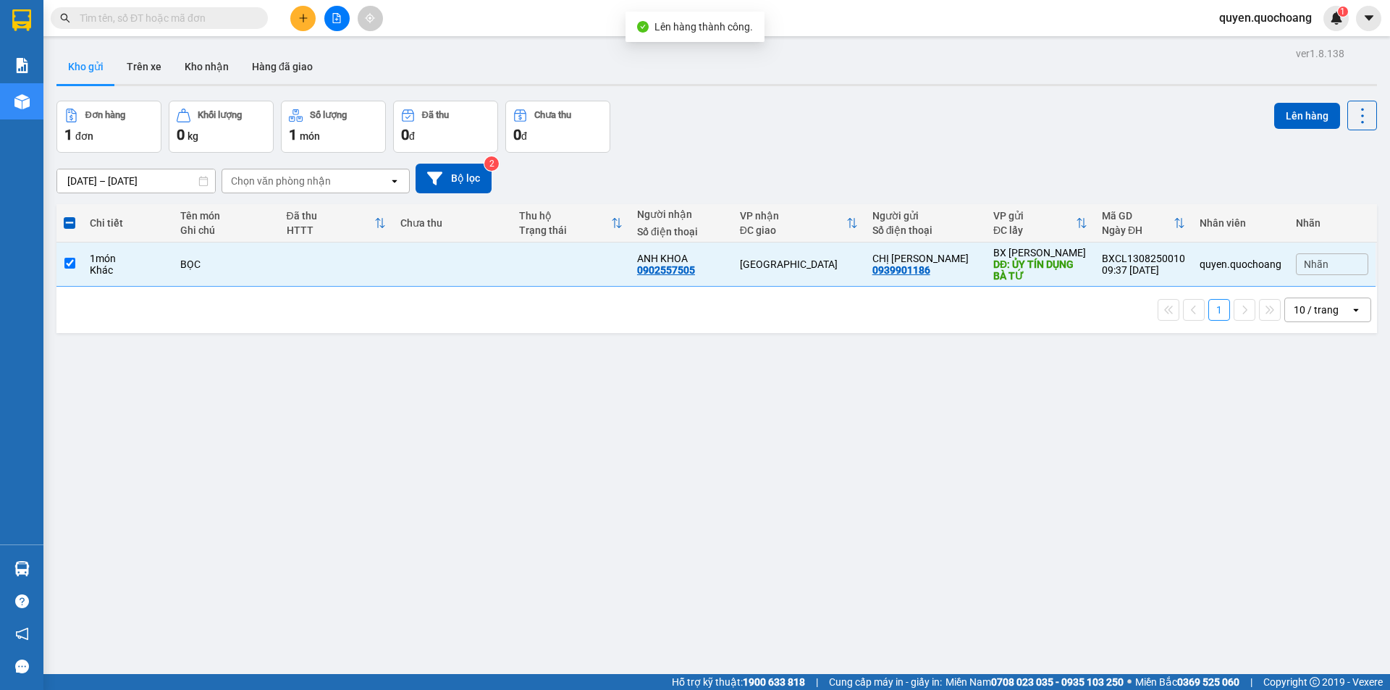
click at [304, 23] on button at bounding box center [302, 18] width 25 height 25
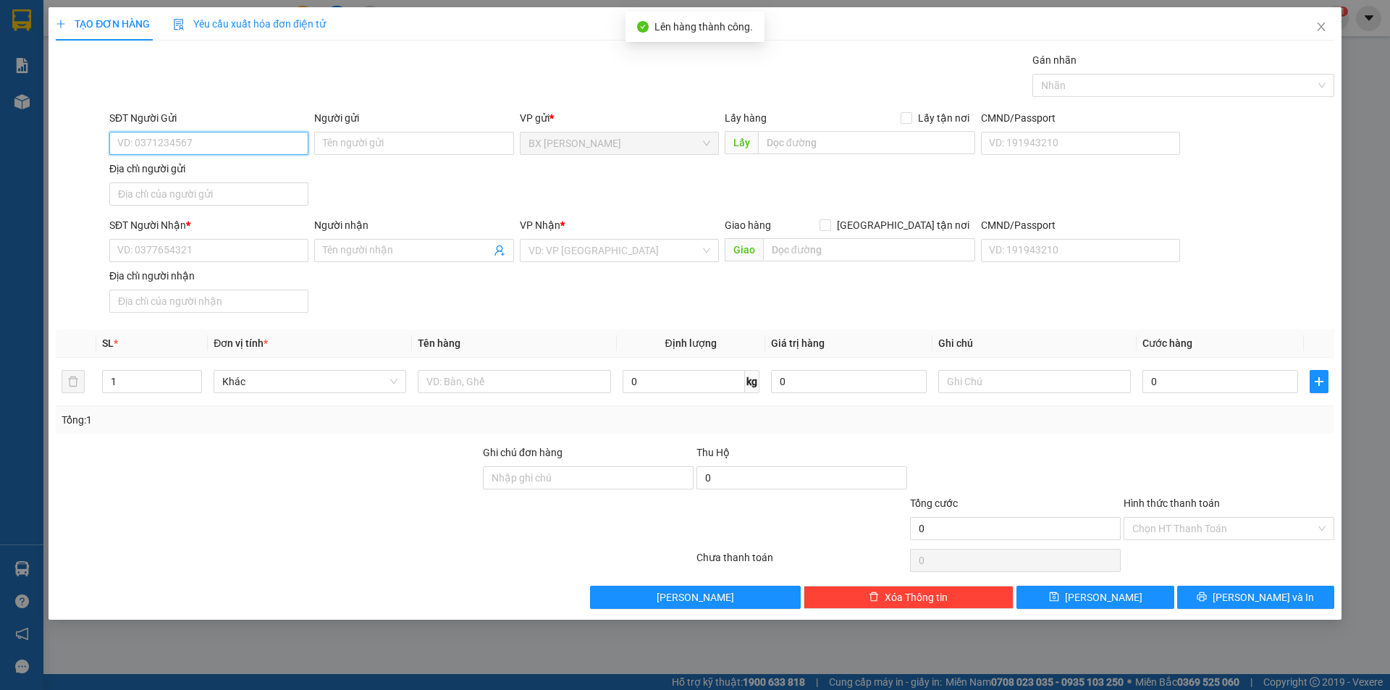
click at [226, 138] on input "SĐT Người Gửi" at bounding box center [208, 143] width 199 height 23
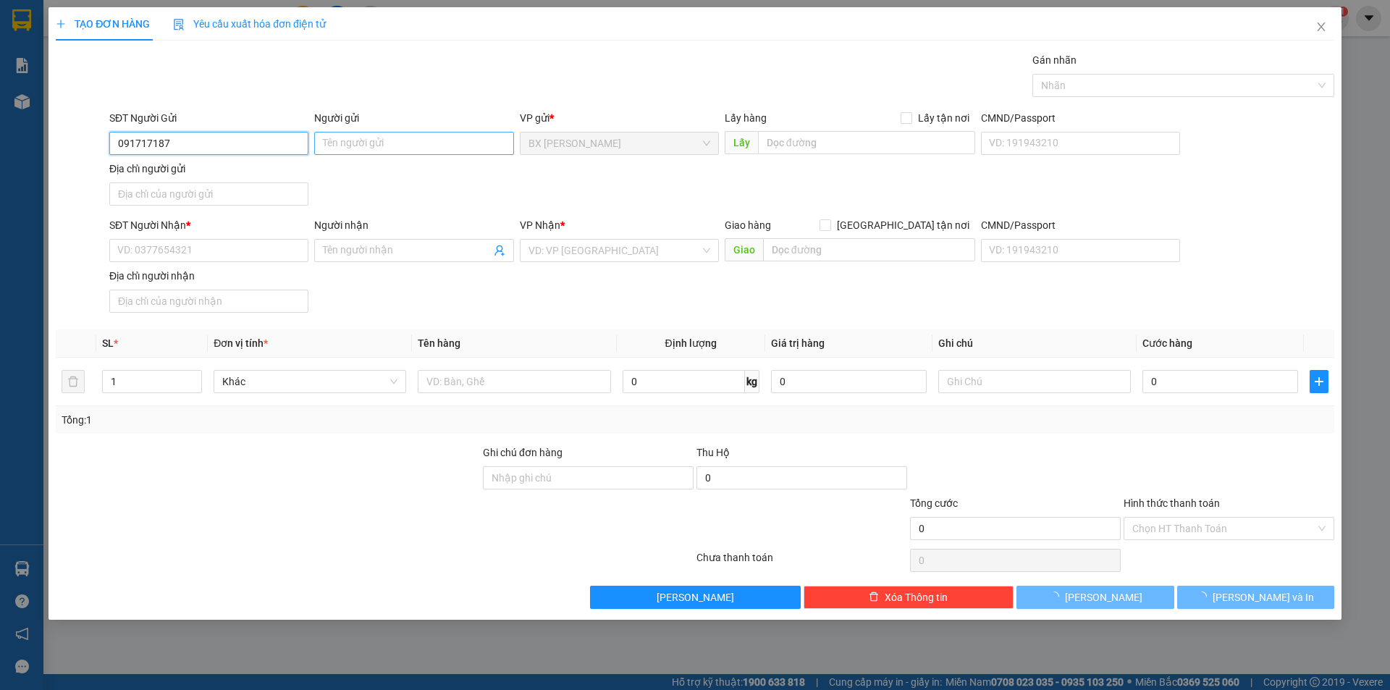
type input "0917171878"
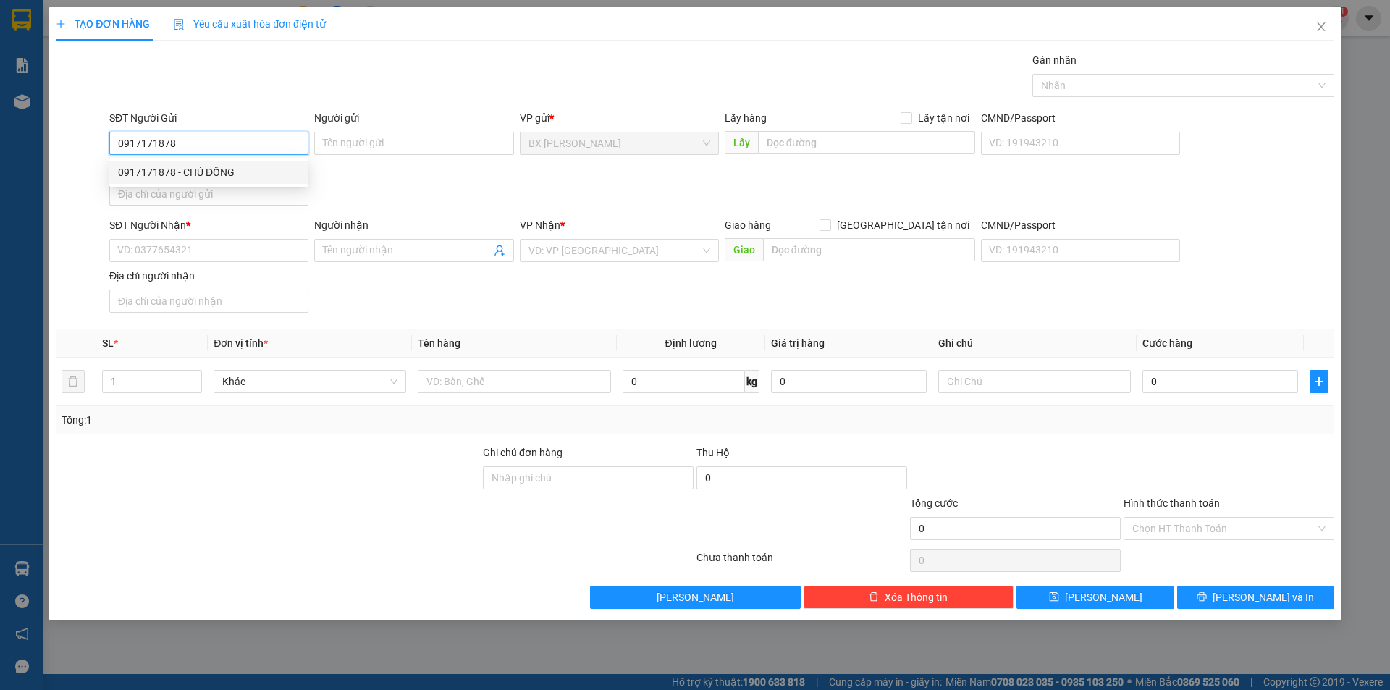
click at [231, 177] on div "0917171878 - CHÚ ĐỒNG" at bounding box center [209, 172] width 182 height 16
type input "CHÚ ĐỒNG"
type input "0917171878"
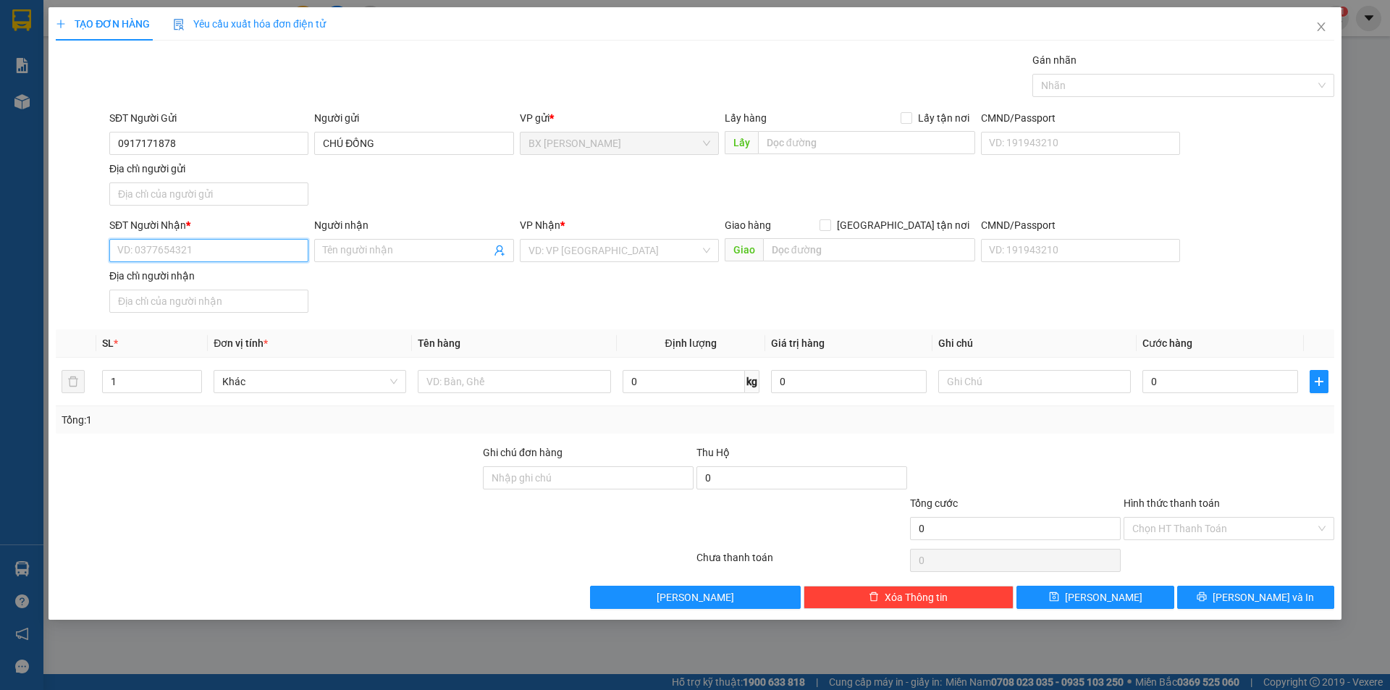
click at [248, 255] on input "SĐT Người Nhận *" at bounding box center [208, 250] width 199 height 23
type input "0375030859"
click at [364, 248] on input "Người nhận" at bounding box center [406, 250] width 167 height 16
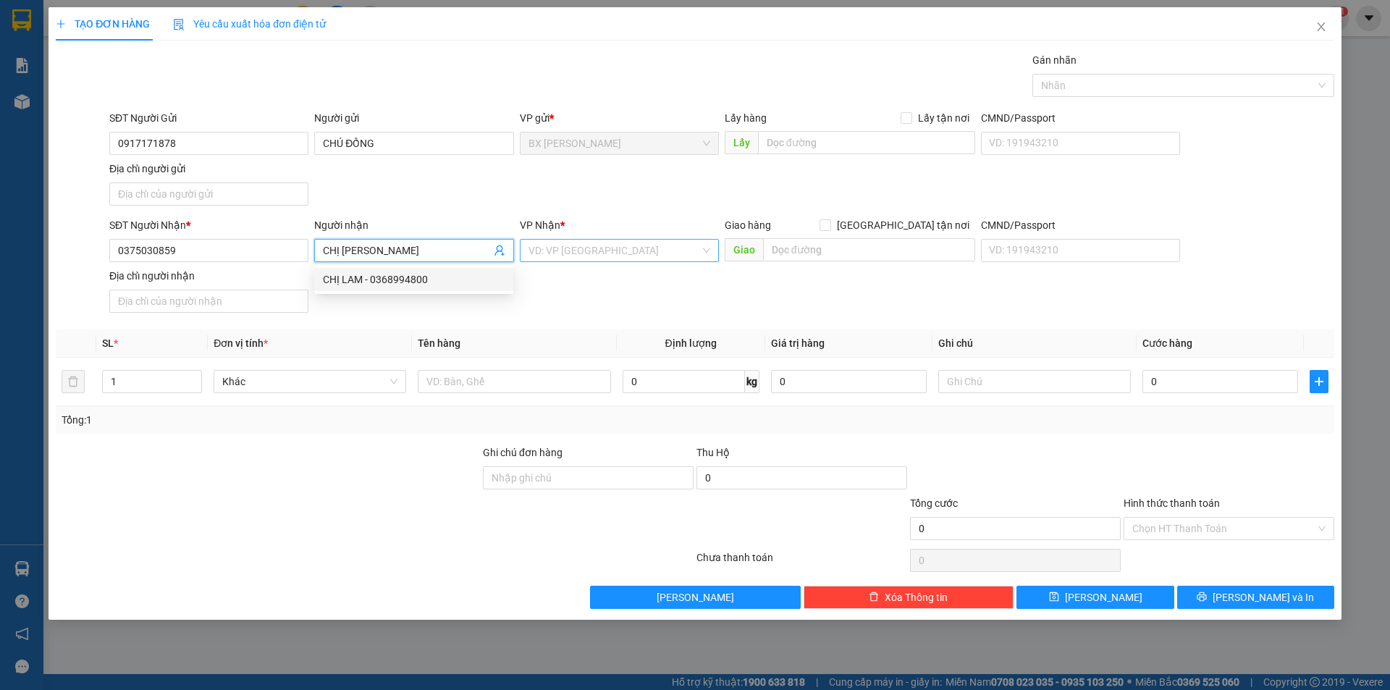
type input "CHỊ [PERSON_NAME]"
click at [582, 251] on input "search" at bounding box center [614, 251] width 172 height 22
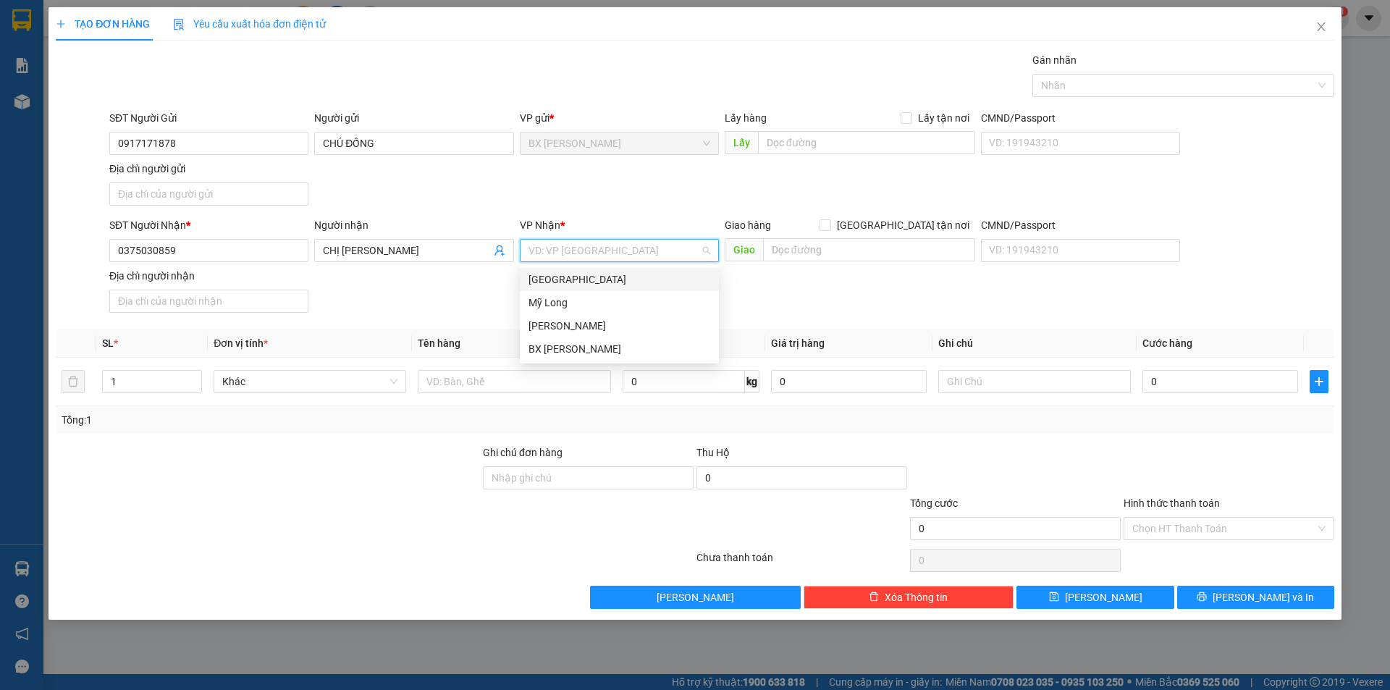
click at [583, 281] on div "[GEOGRAPHIC_DATA]" at bounding box center [619, 279] width 182 height 16
click at [522, 393] on div at bounding box center [514, 381] width 193 height 29
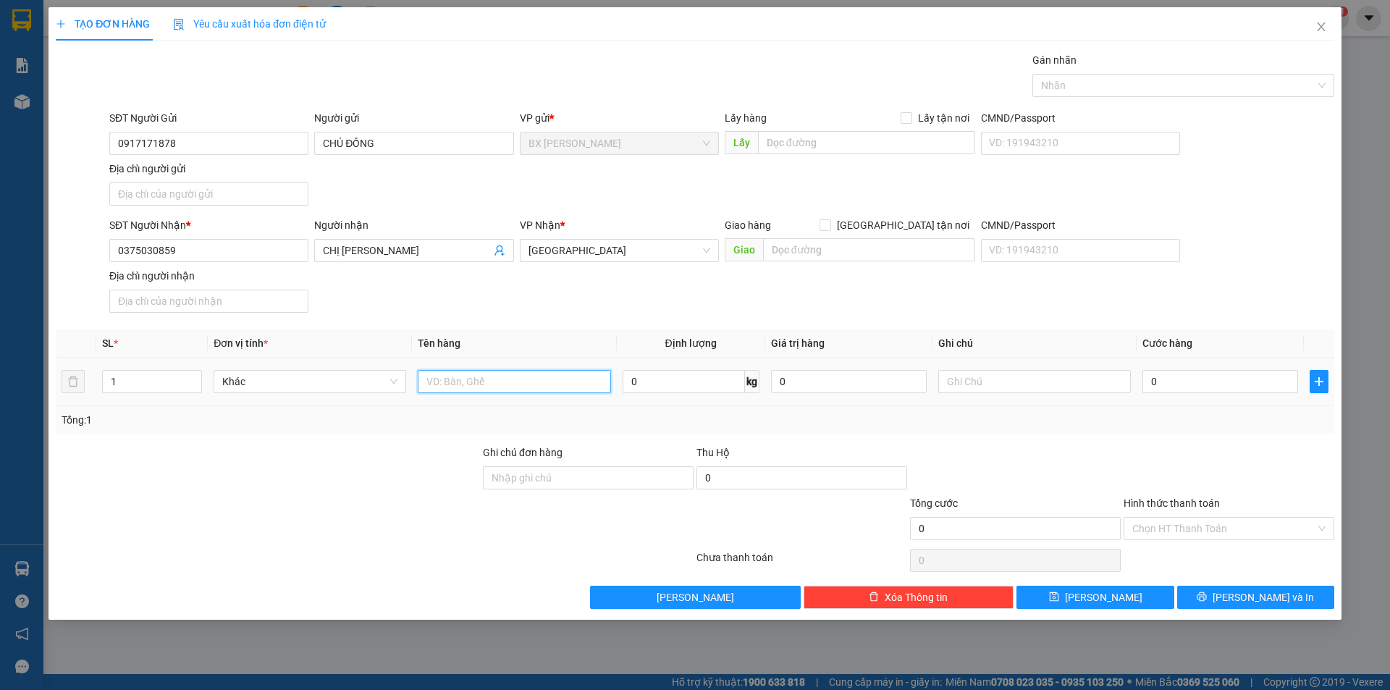
click at [527, 391] on input "text" at bounding box center [514, 381] width 193 height 23
type input "THÙNG"
click at [864, 135] on div "Lấy hàng Lấy tận nơi Lấy" at bounding box center [849, 135] width 250 height 51
click at [850, 147] on input "text" at bounding box center [866, 142] width 217 height 23
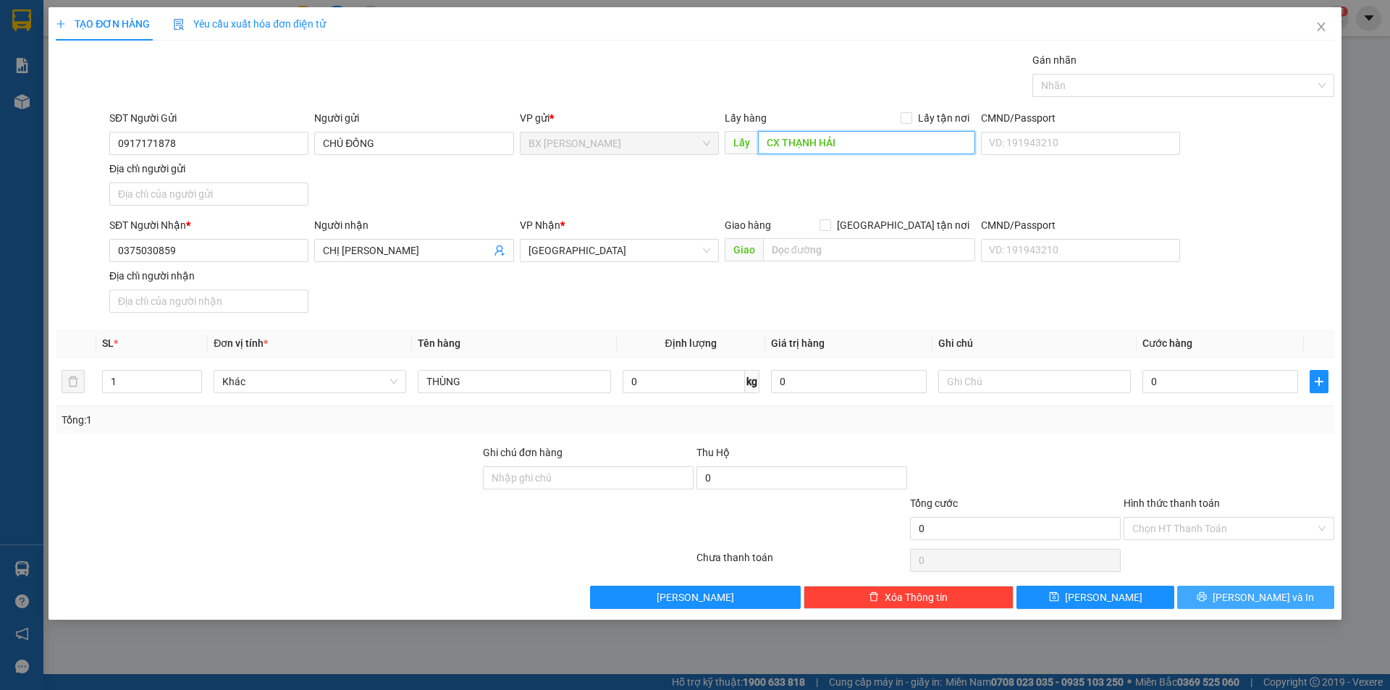
type input "CX THẠNH HẢI"
click at [1224, 594] on button "[PERSON_NAME] và In" at bounding box center [1255, 597] width 157 height 23
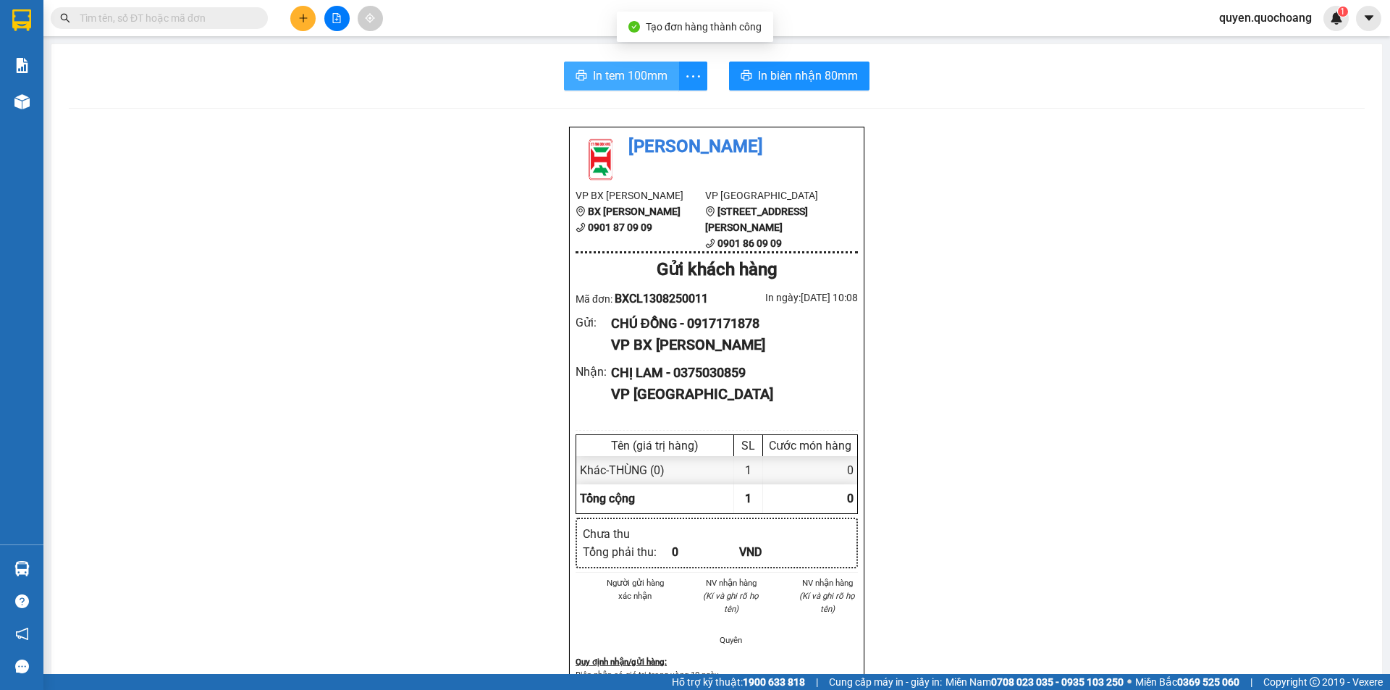
click at [638, 83] on span "In tem 100mm" at bounding box center [630, 76] width 75 height 18
